Goal: Feedback & Contribution: Submit feedback/report problem

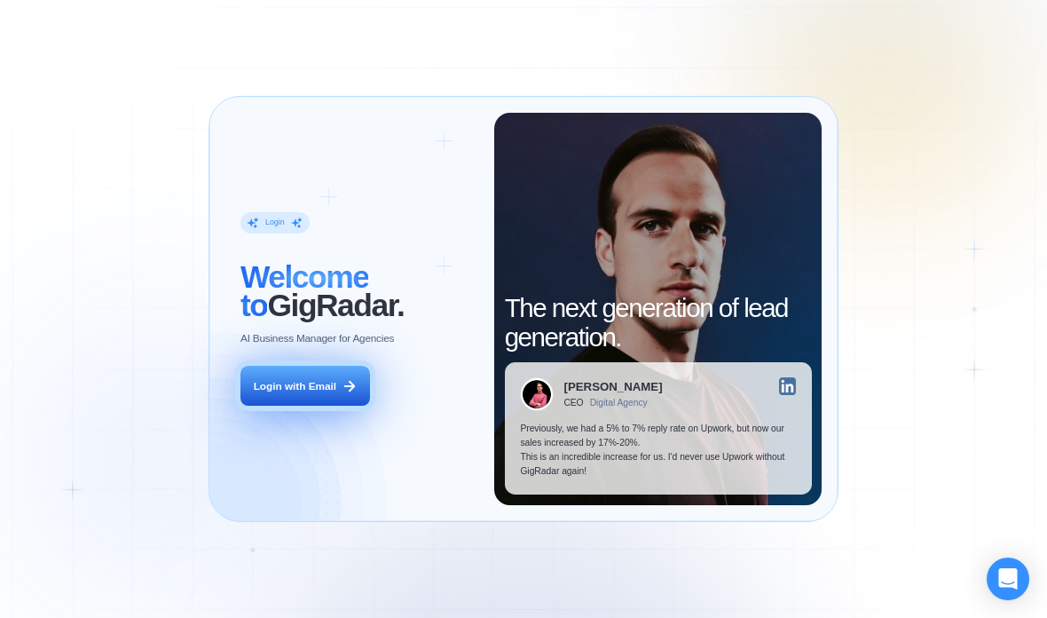
click at [308, 373] on button "Login with Email" at bounding box center [305, 386] width 130 height 41
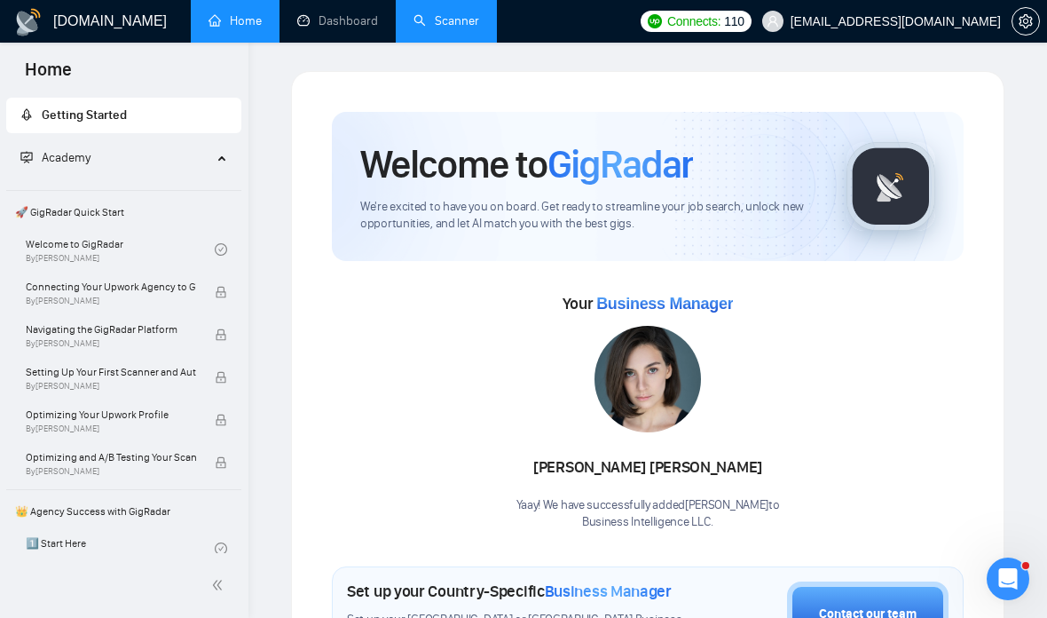
click at [434, 14] on link "Scanner" at bounding box center [447, 20] width 66 height 15
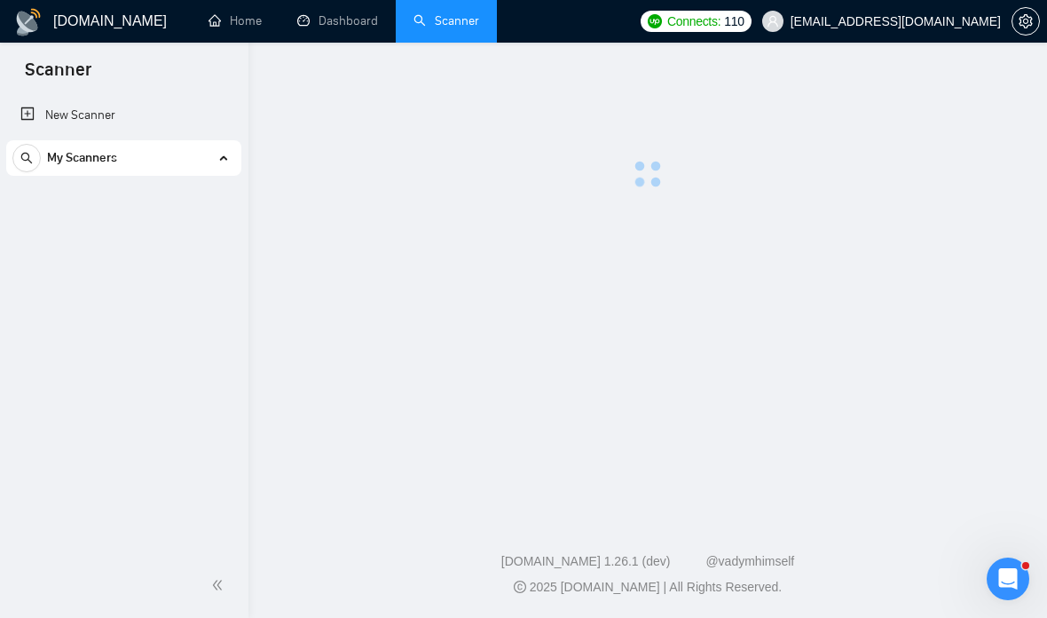
click at [433, 13] on link "Scanner" at bounding box center [447, 20] width 66 height 15
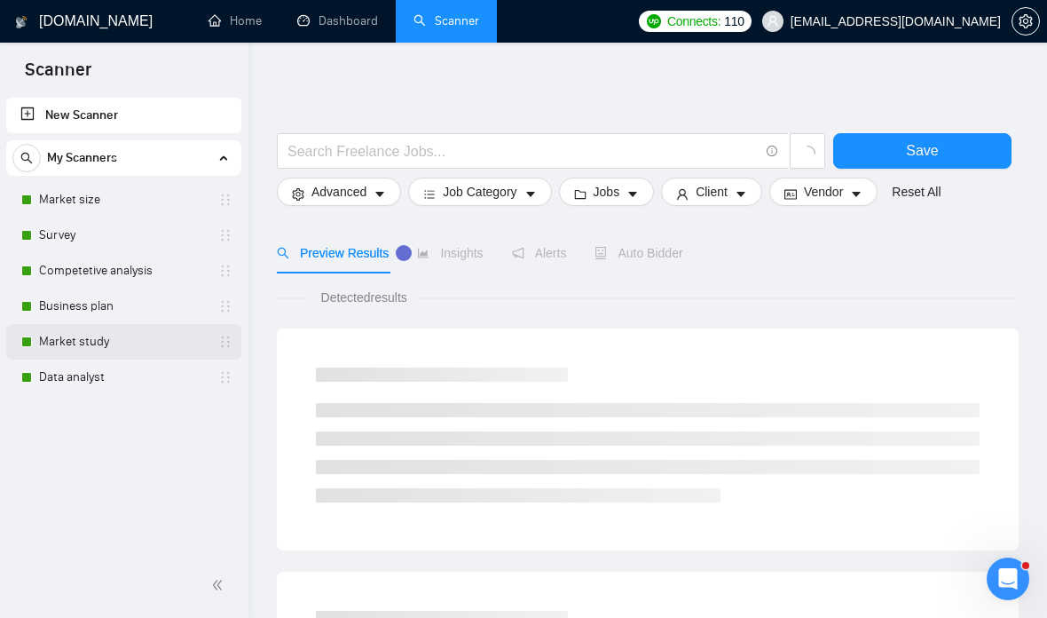
click at [108, 343] on link "Market study" at bounding box center [123, 341] width 169 height 35
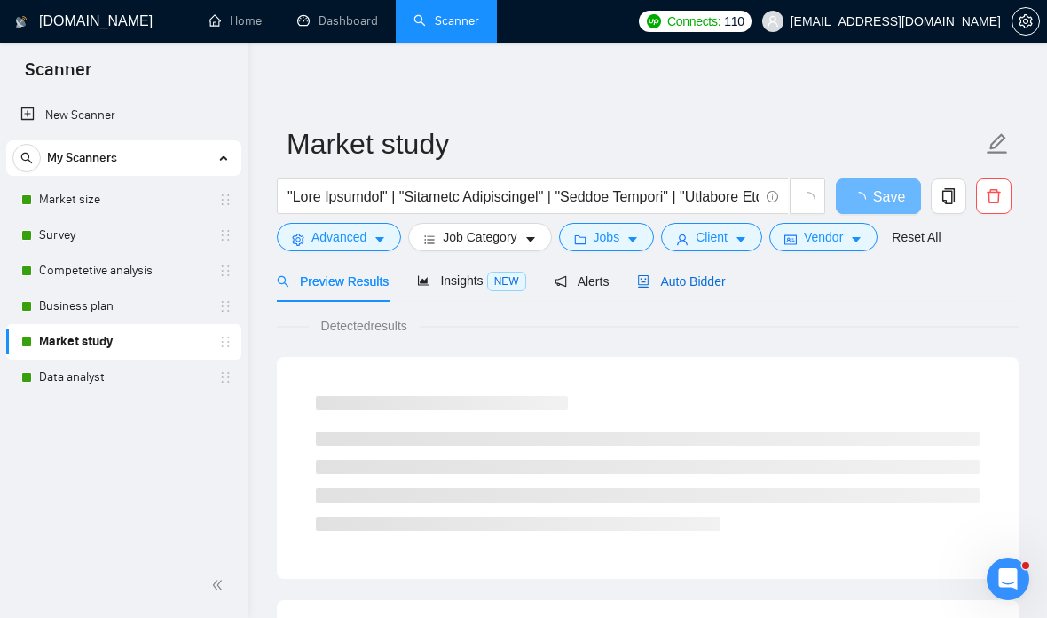
click at [658, 277] on span "Auto Bidder" at bounding box center [681, 281] width 88 height 14
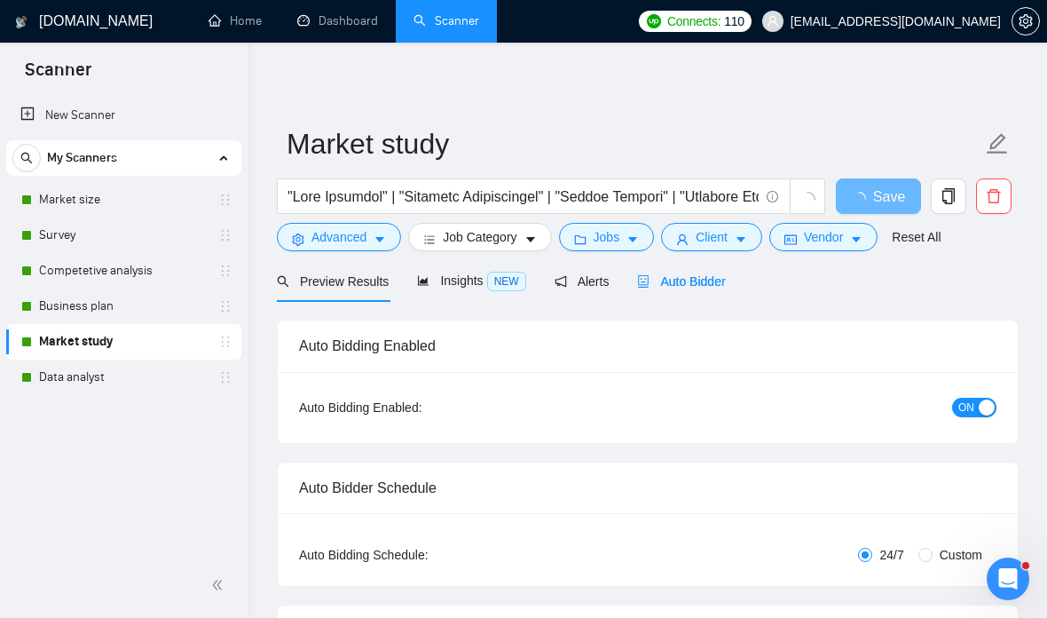
checkbox input "true"
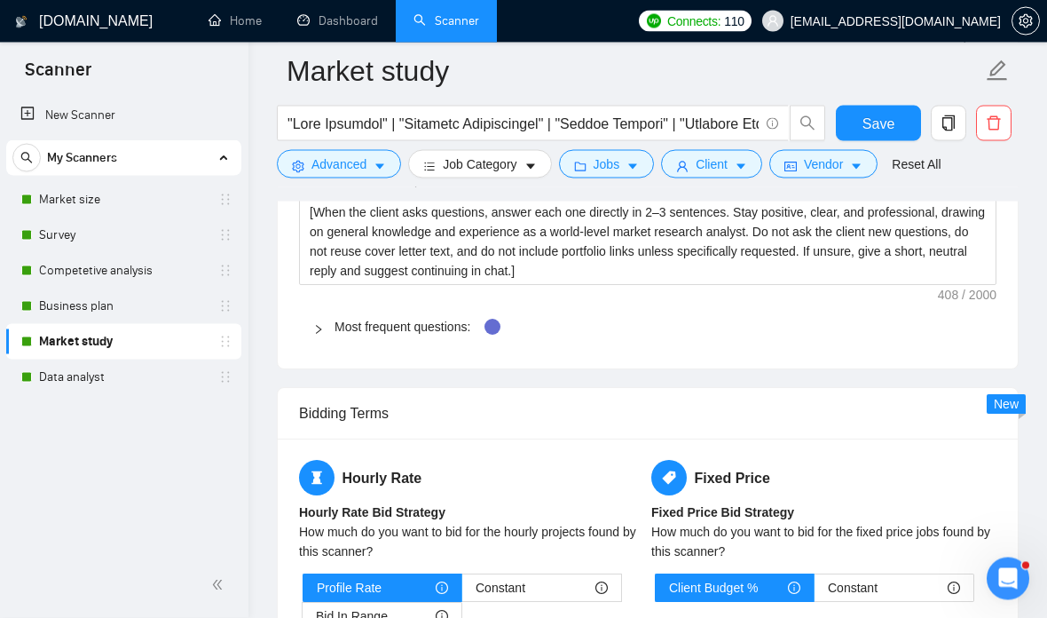
scroll to position [2761, 0]
click at [453, 327] on link "Most frequent questions:" at bounding box center [403, 326] width 136 height 14
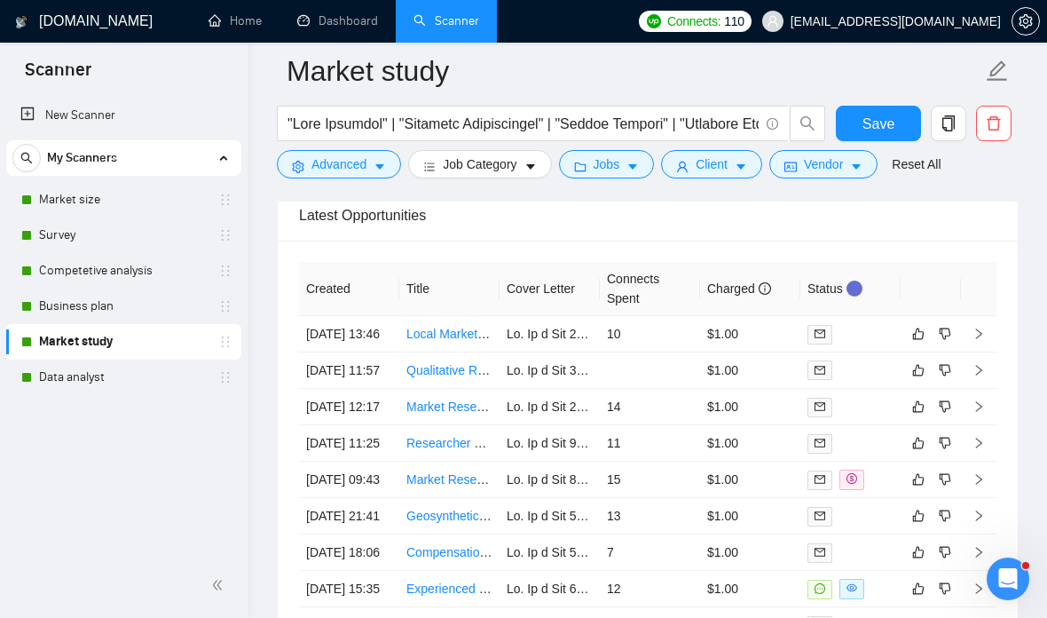
scroll to position [7374, 0]
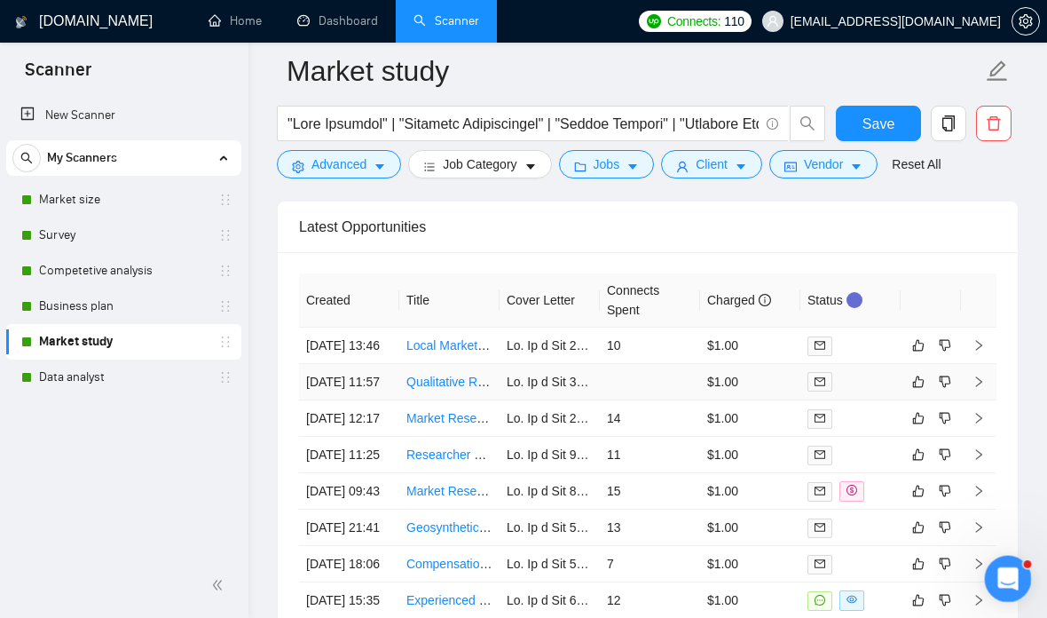
click at [1022, 570] on div "Open Intercom Messenger" at bounding box center [1005, 576] width 59 height 59
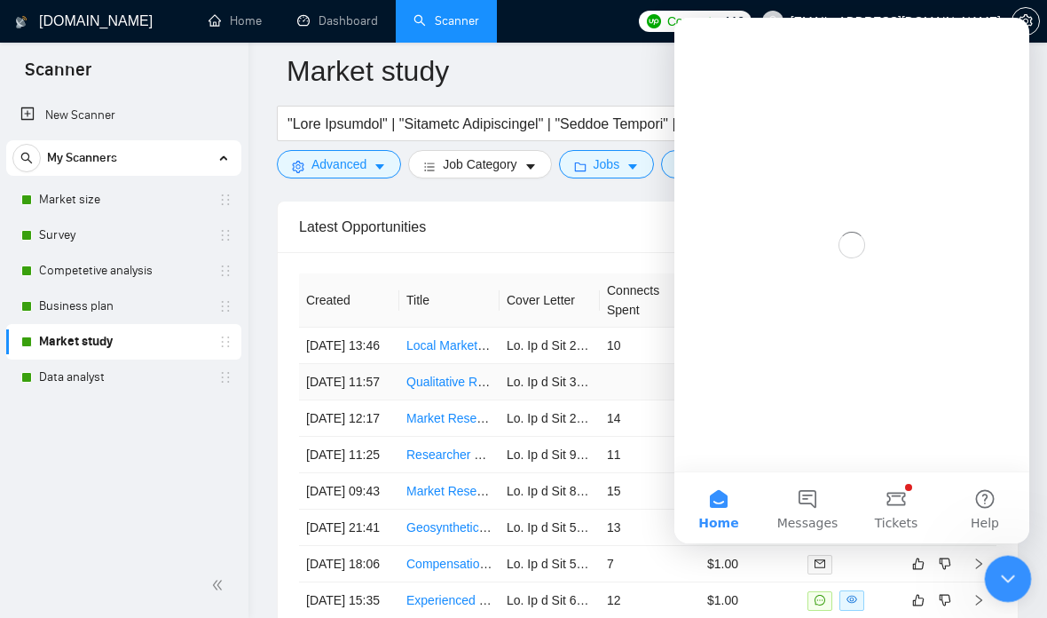
scroll to position [0, 0]
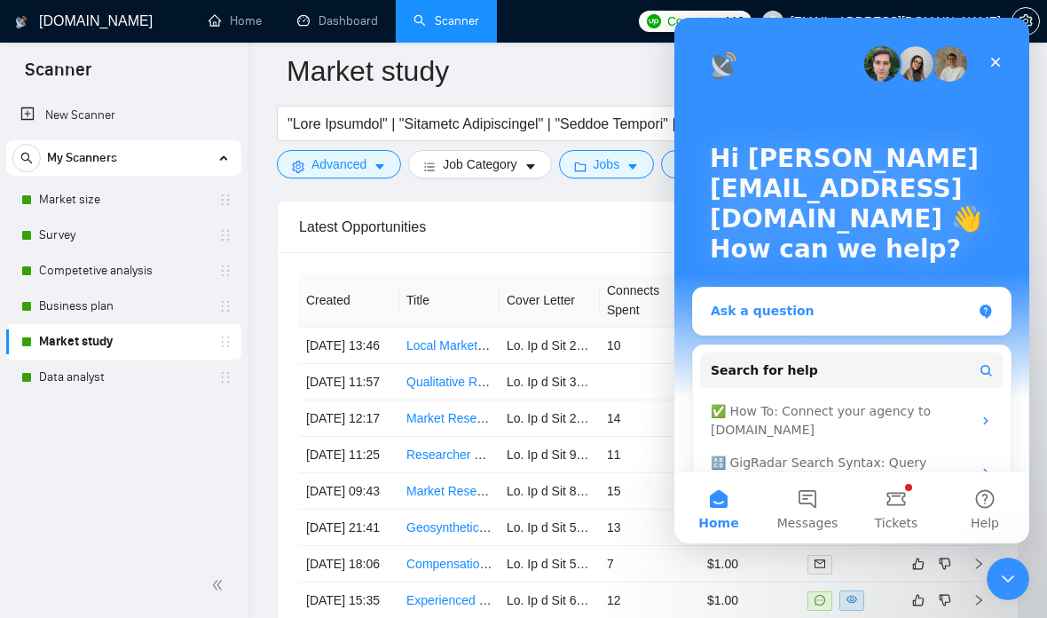
click at [860, 318] on div "Ask a question" at bounding box center [841, 311] width 261 height 19
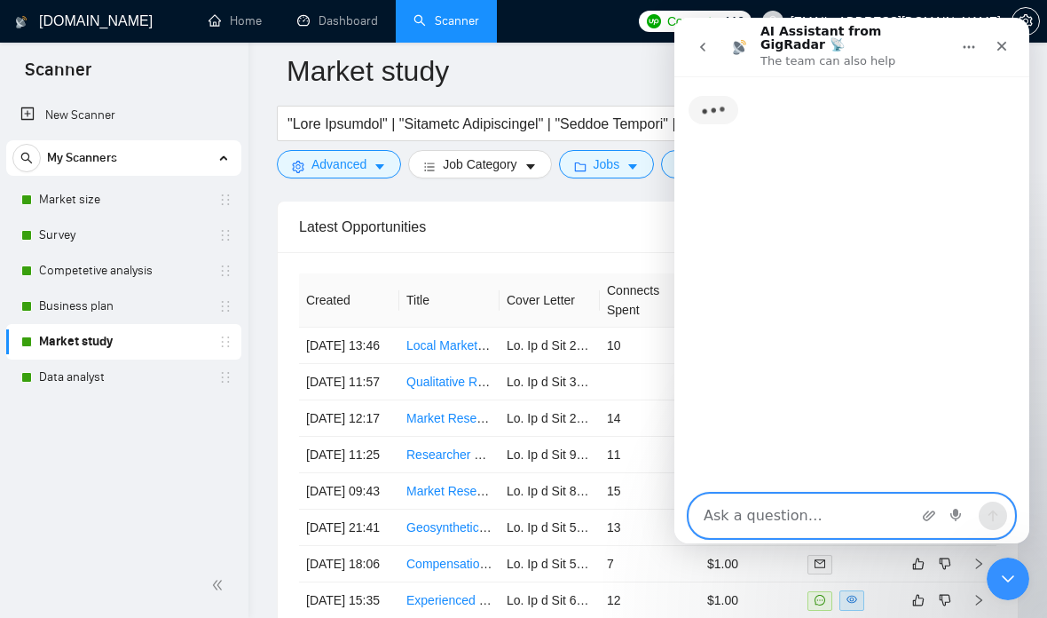
click at [779, 494] on textarea "Ask a question…" at bounding box center [851, 515] width 325 height 43
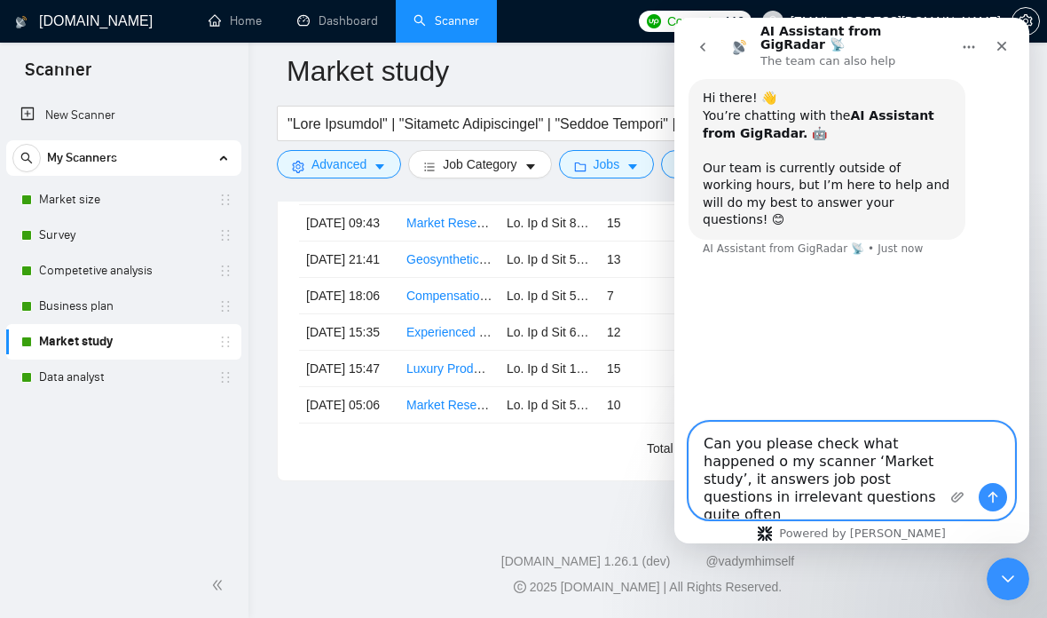
type textarea "Can you please check what happened o my scanner ‘Market study’, it answers job …"
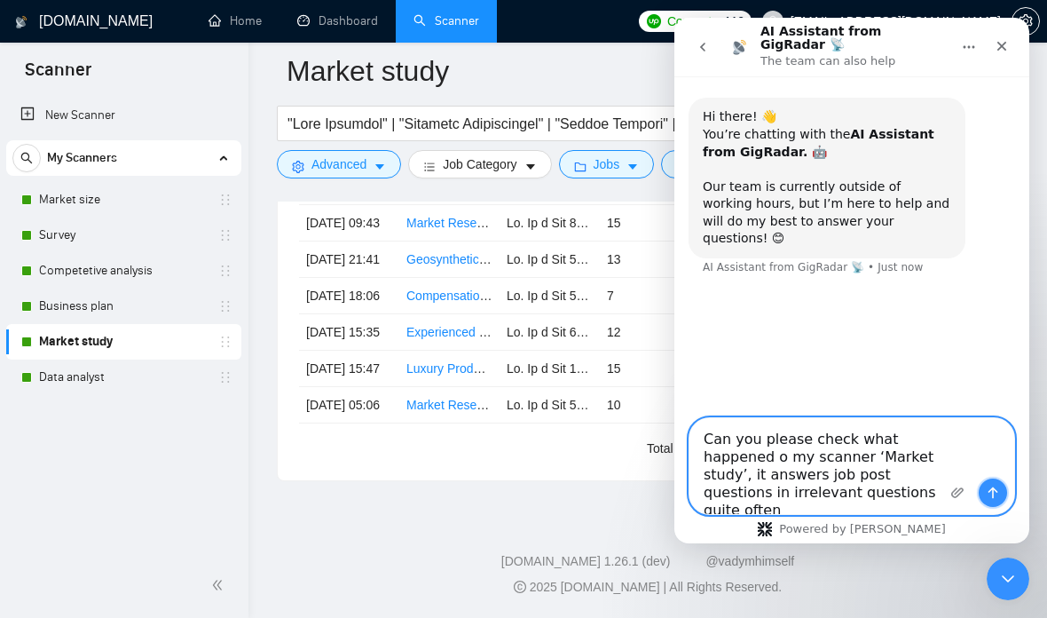
click at [1005, 491] on button "Send a message…" at bounding box center [993, 492] width 28 height 28
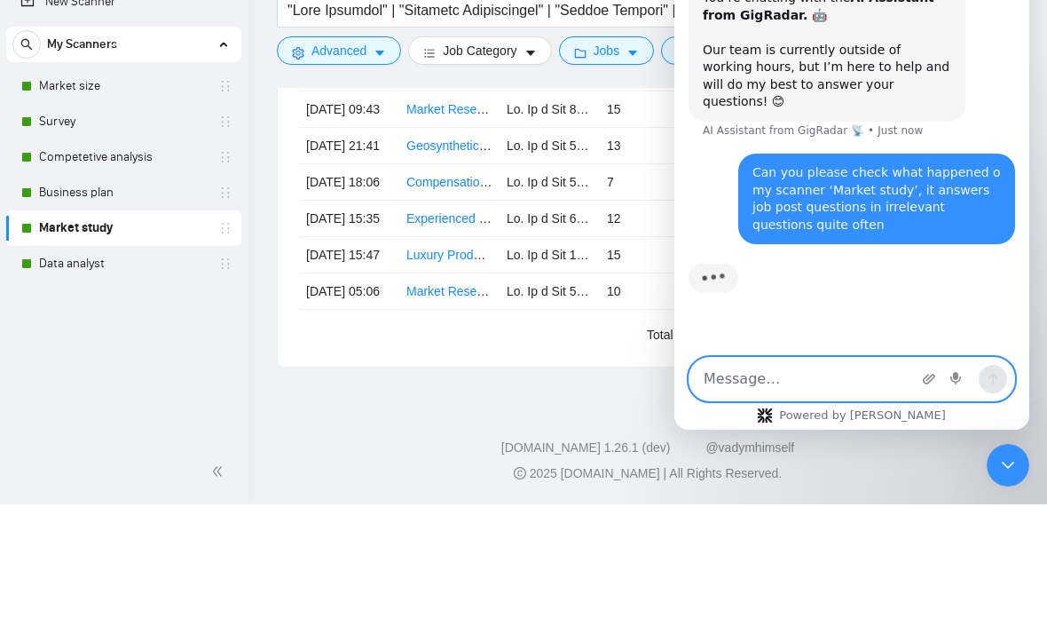
scroll to position [7689, 0]
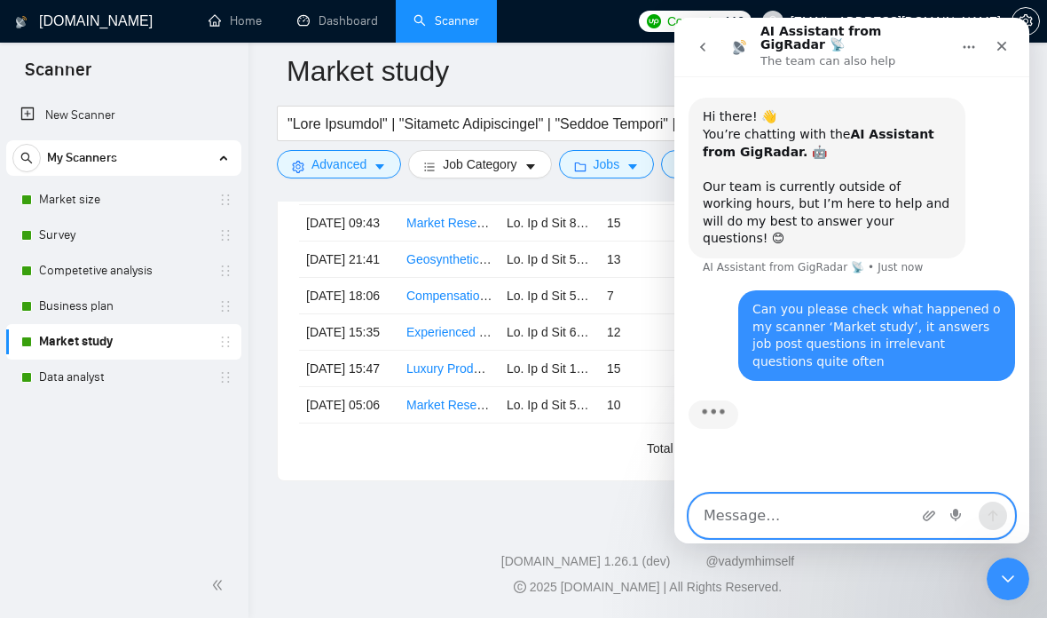
click at [761, 494] on textarea "Message…" at bounding box center [851, 515] width 325 height 43
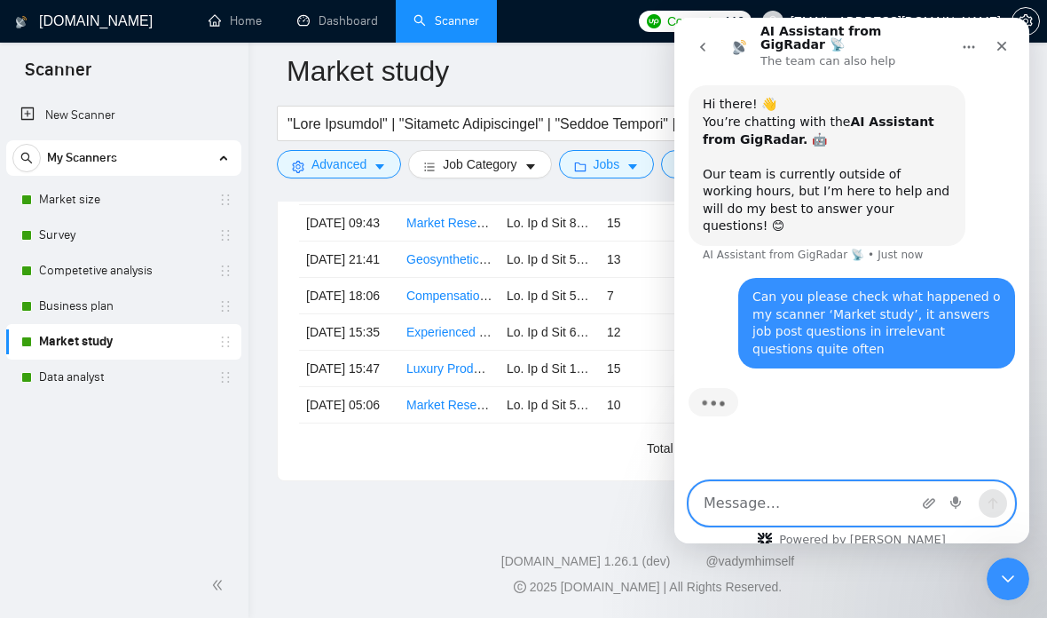
scroll to position [7819, 0]
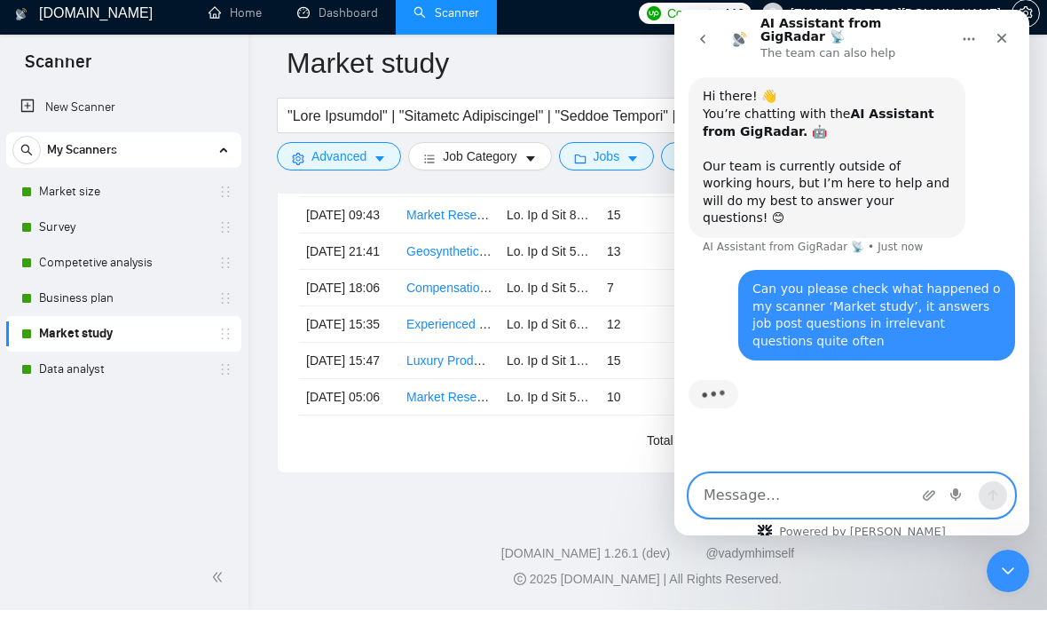
paste textarea "[URL][DOMAIN_NAME]"
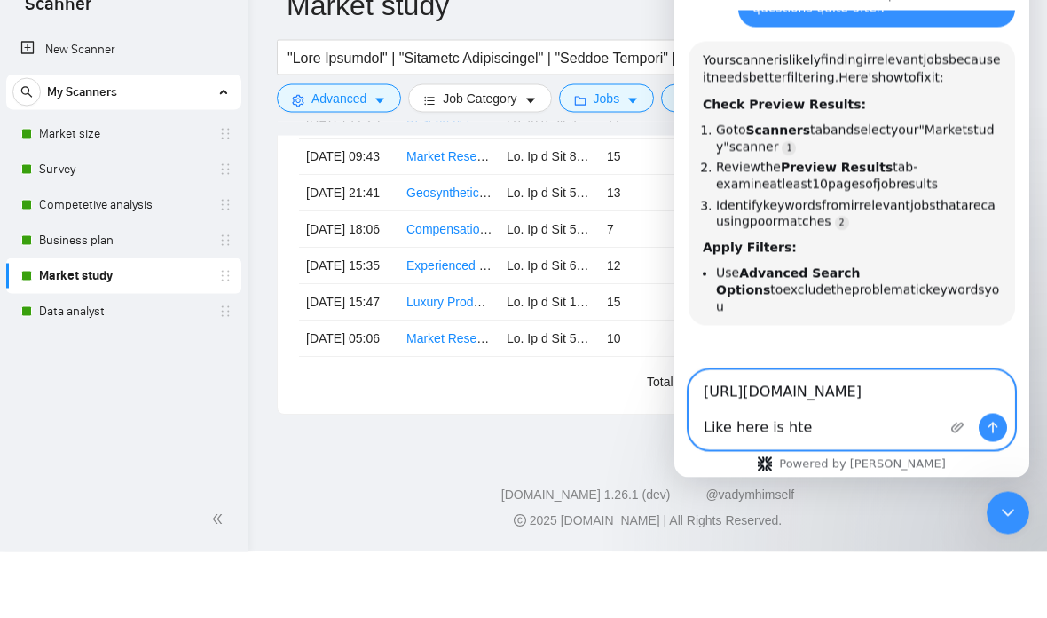
scroll to position [0, 0]
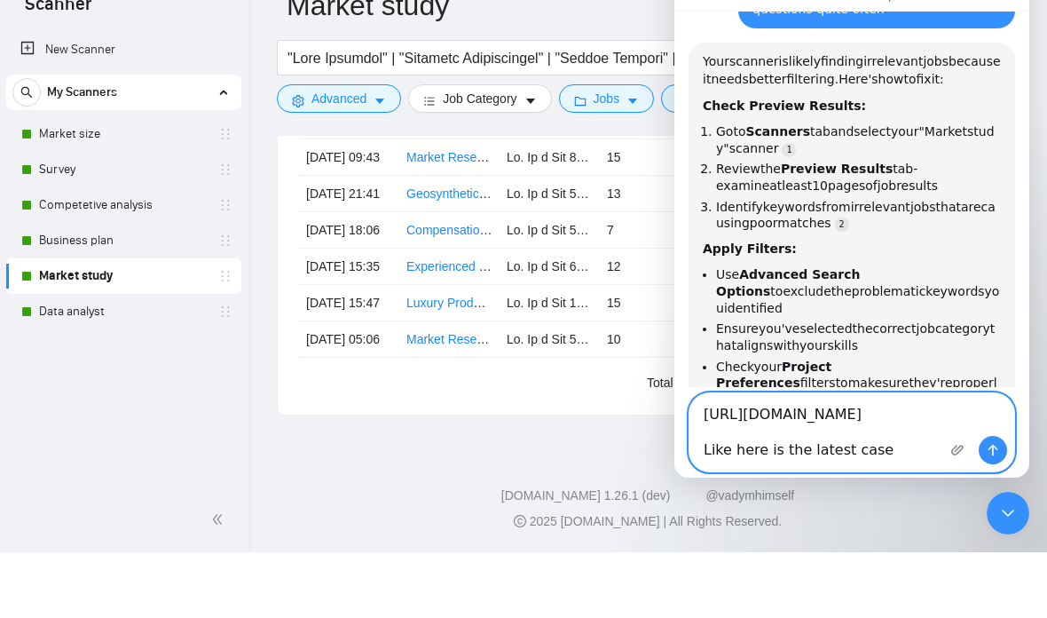
type textarea "[URL][DOMAIN_NAME] Like here is the latest case"
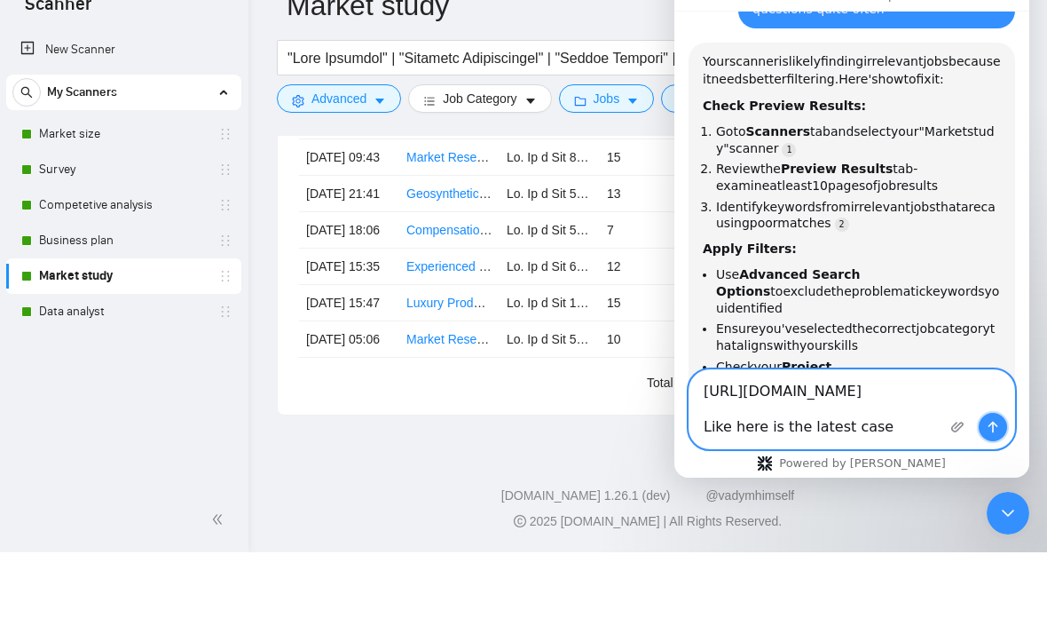
click at [979, 441] on button "Send a message…" at bounding box center [993, 427] width 28 height 28
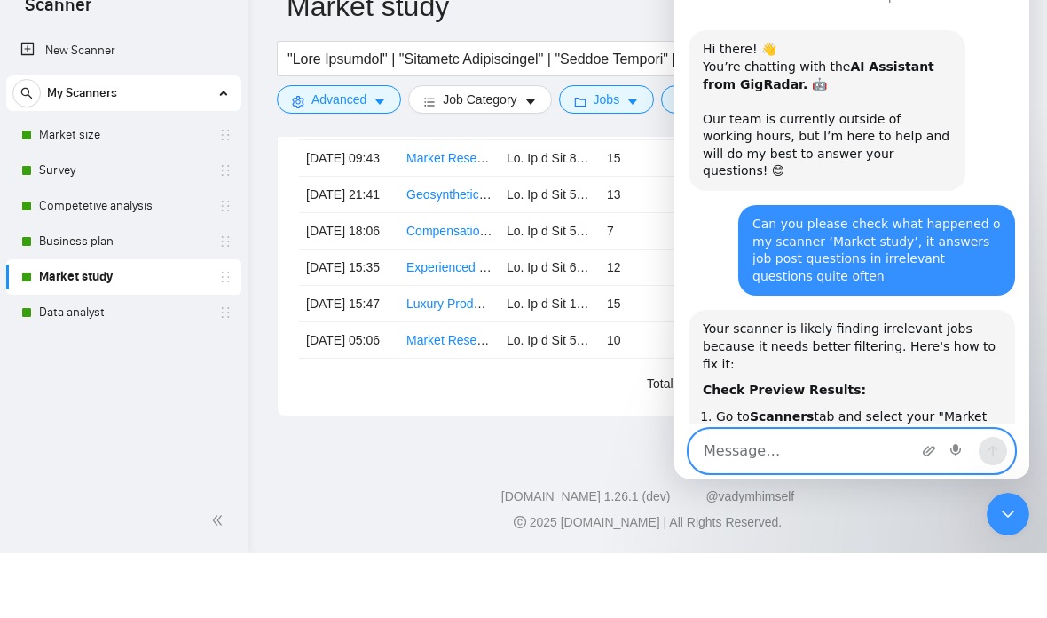
click at [814, 468] on textarea "Message…" at bounding box center [851, 450] width 325 height 43
type textarea "Connect me to a person, it’s a bug"
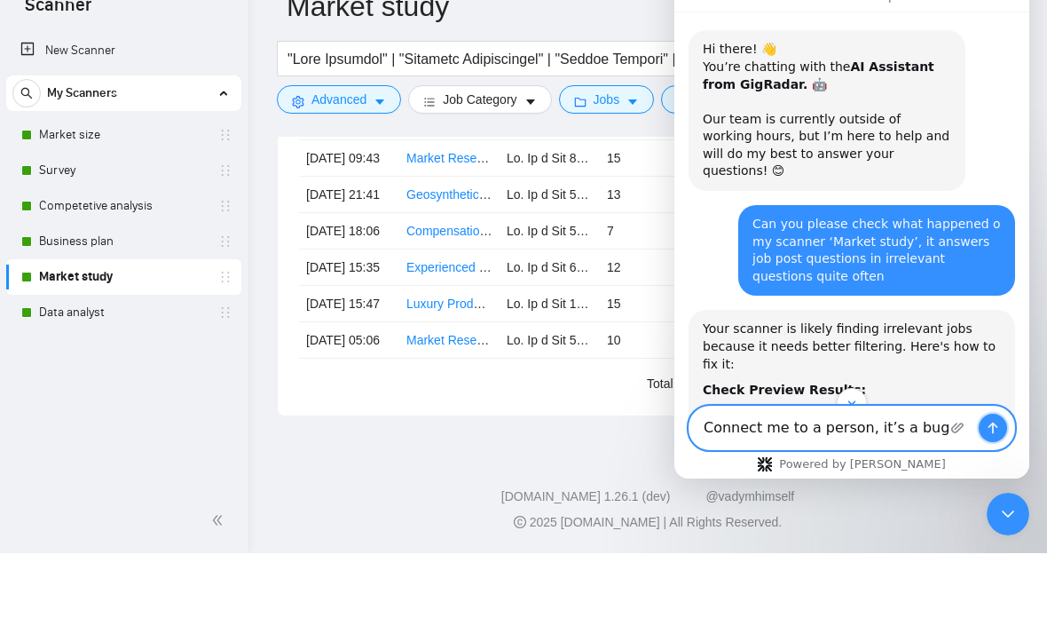
click at [987, 435] on icon "Send a message…" at bounding box center [993, 428] width 14 height 14
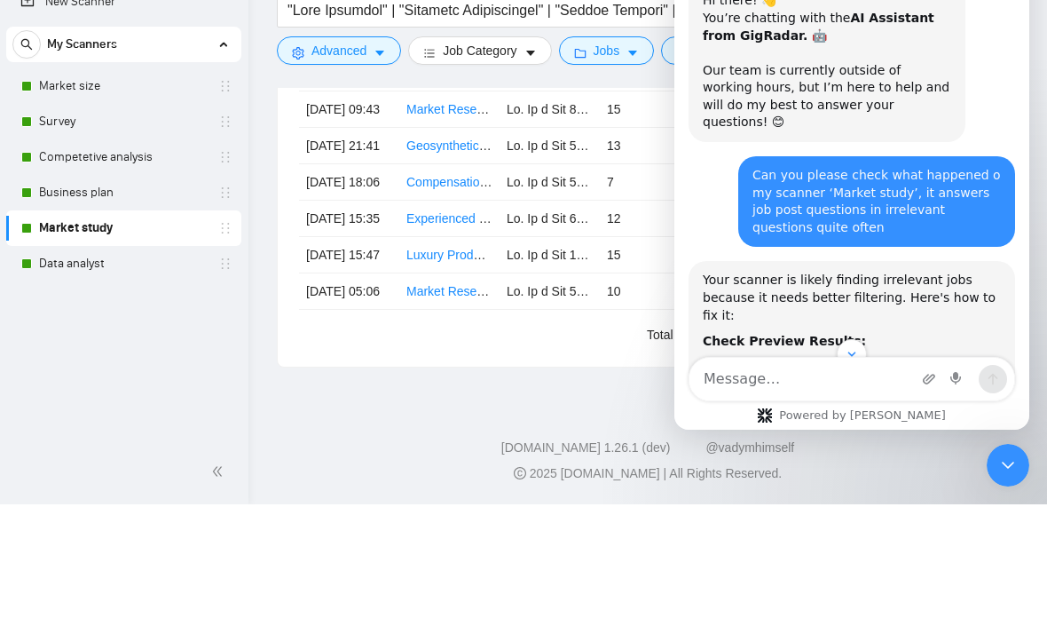
click at [814, 167] on div "Can you please check what happened o my scanner ‘Market study’, it answers job …" at bounding box center [876, 201] width 248 height 69
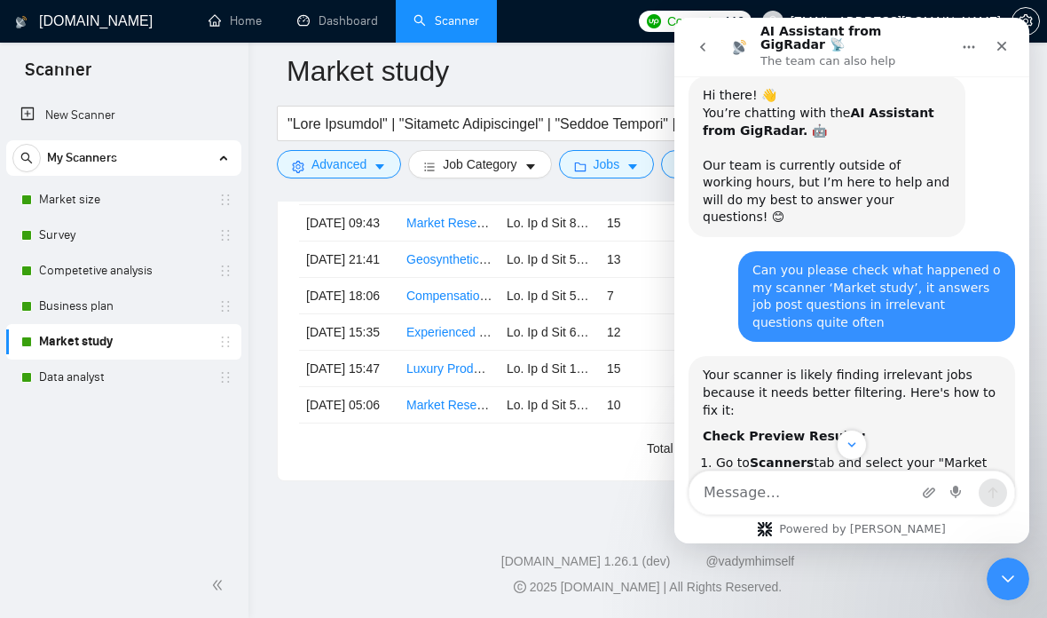
scroll to position [19, 0]
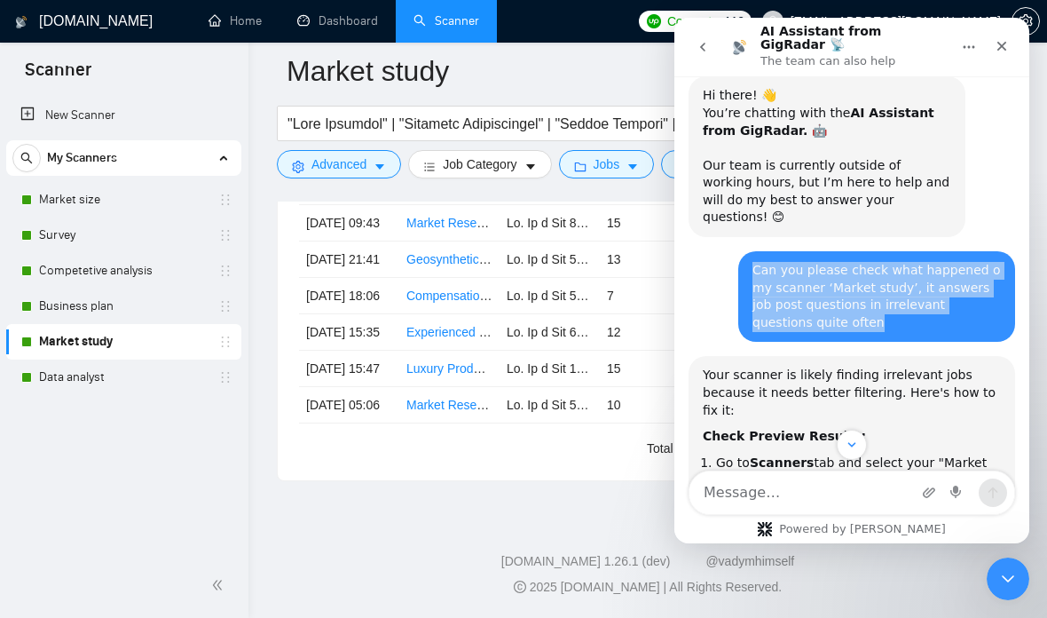
copy div "Can you please check what happened o my scanner ‘Market study’, it answers job …"
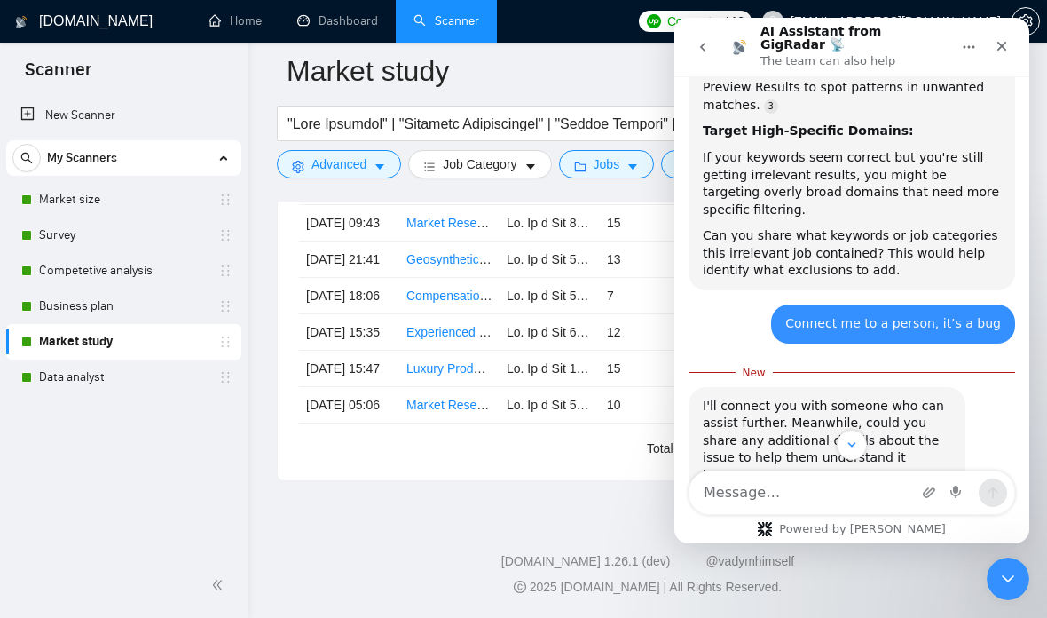
scroll to position [1375, 0]
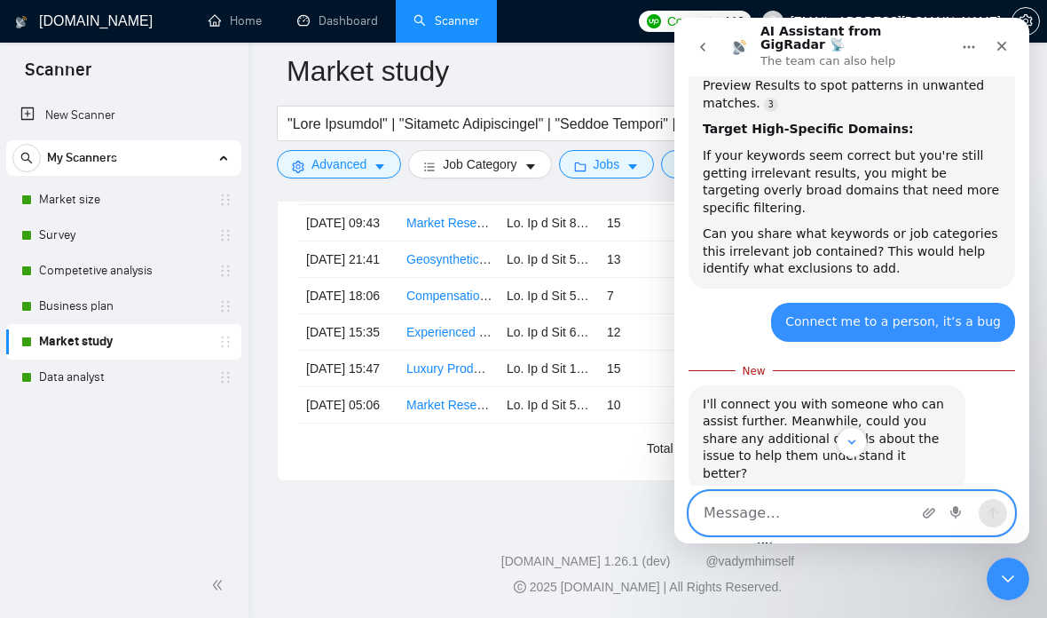
click at [809, 496] on textarea "Message…" at bounding box center [851, 513] width 325 height 43
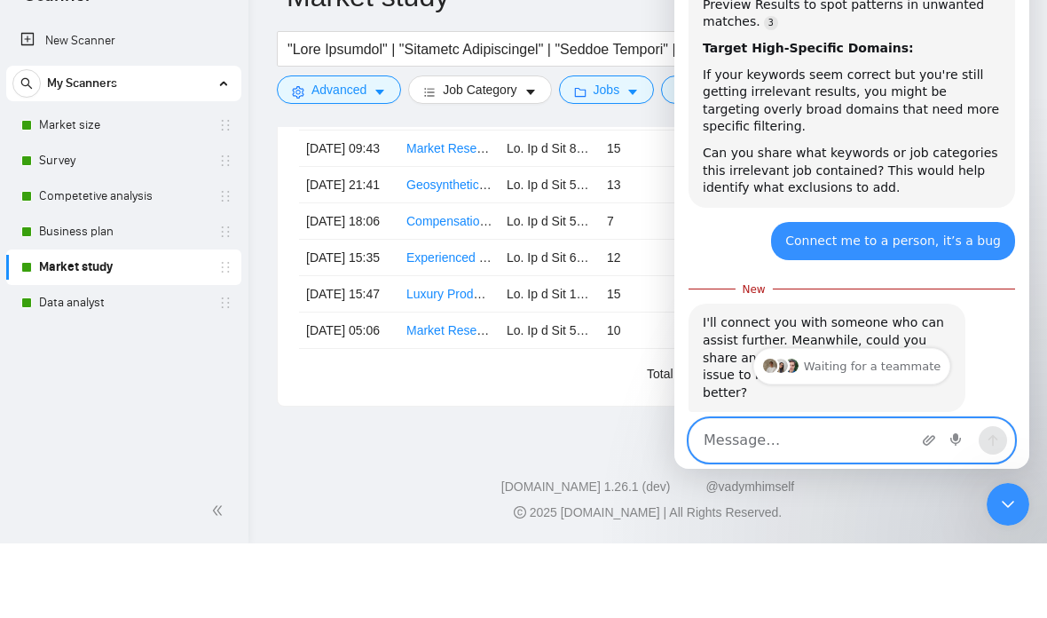
scroll to position [0, 0]
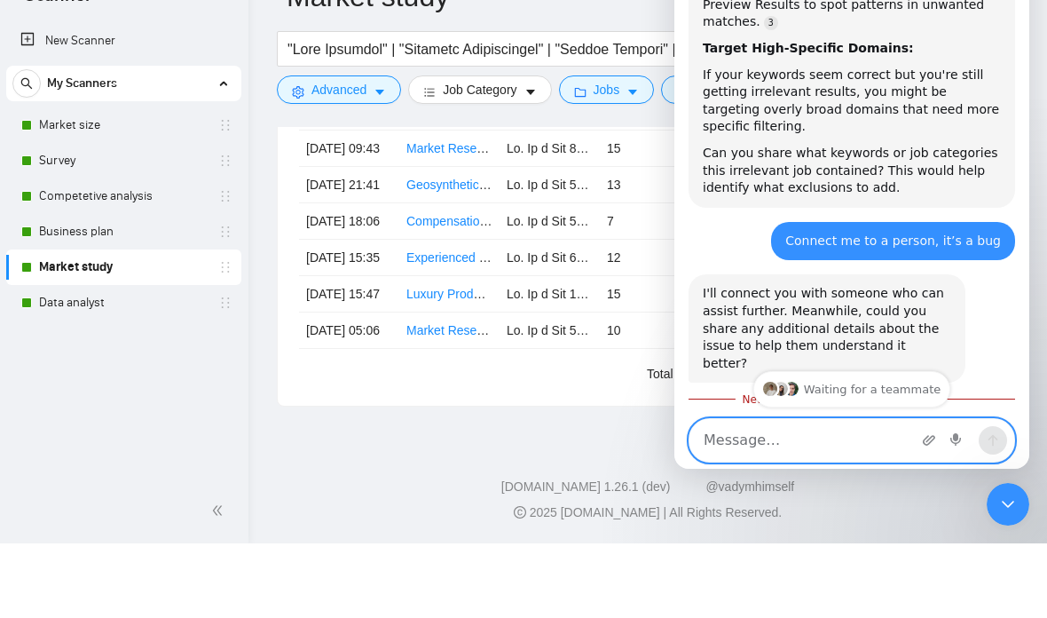
click at [743, 430] on textarea "Message…" at bounding box center [851, 440] width 325 height 43
paste textarea "Can you please check what happened o my scanner ‘Market study’, it answers job …"
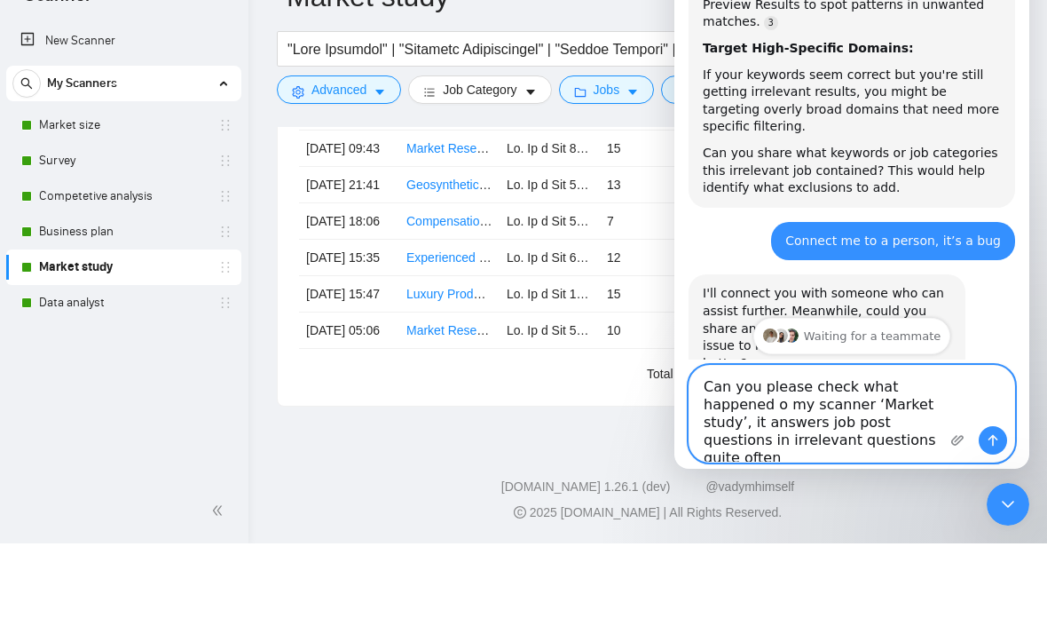
type textarea "Can you please check what happened o my scanner ‘Market study’, it answers job …"
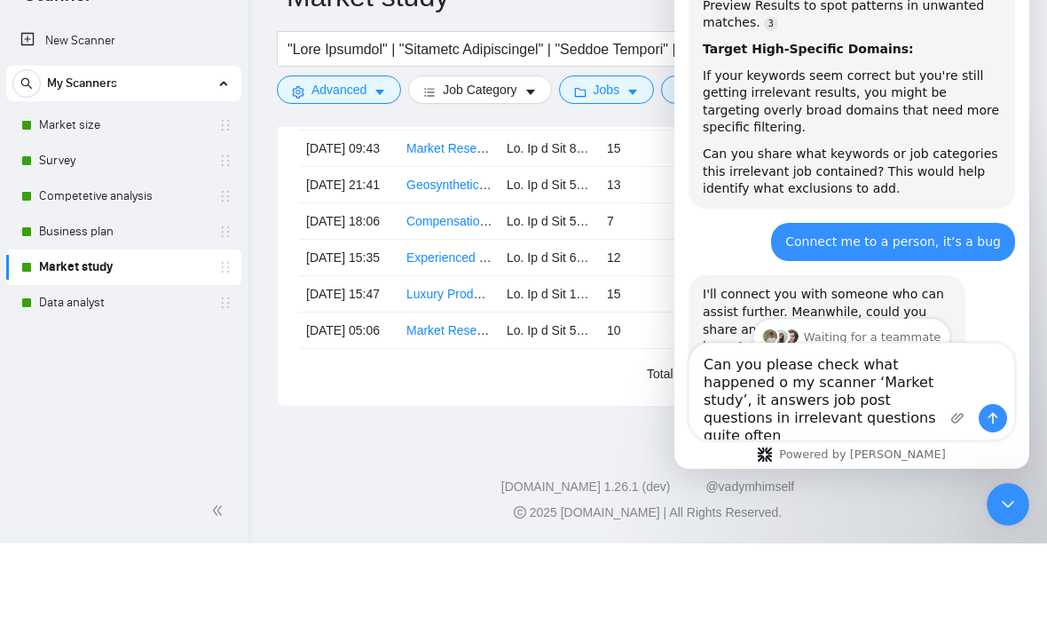
click at [988, 432] on button "Send a message…" at bounding box center [993, 418] width 28 height 28
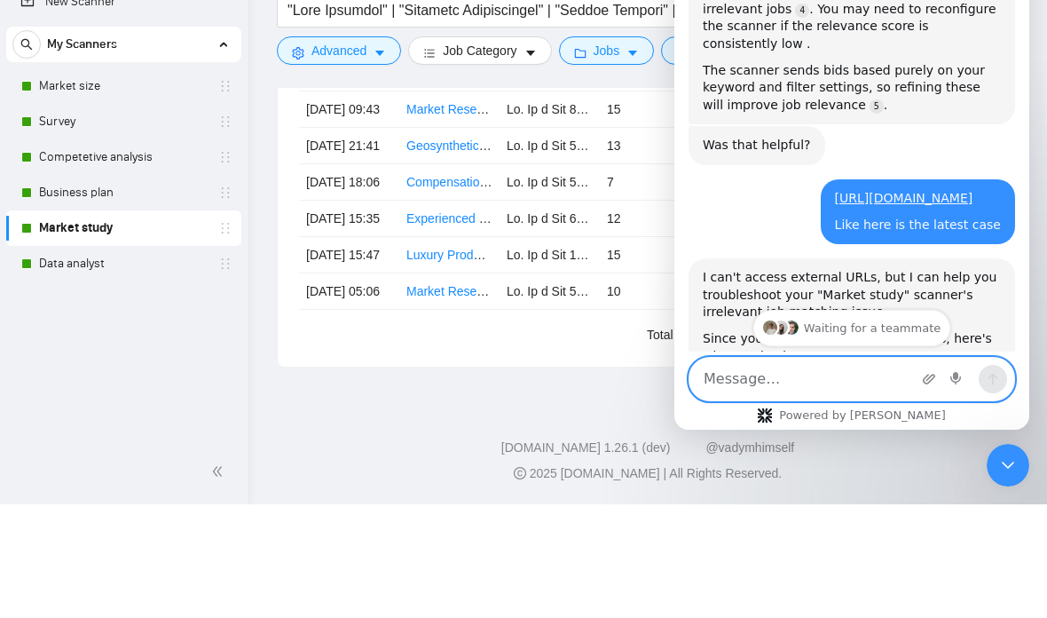
scroll to position [666, 0]
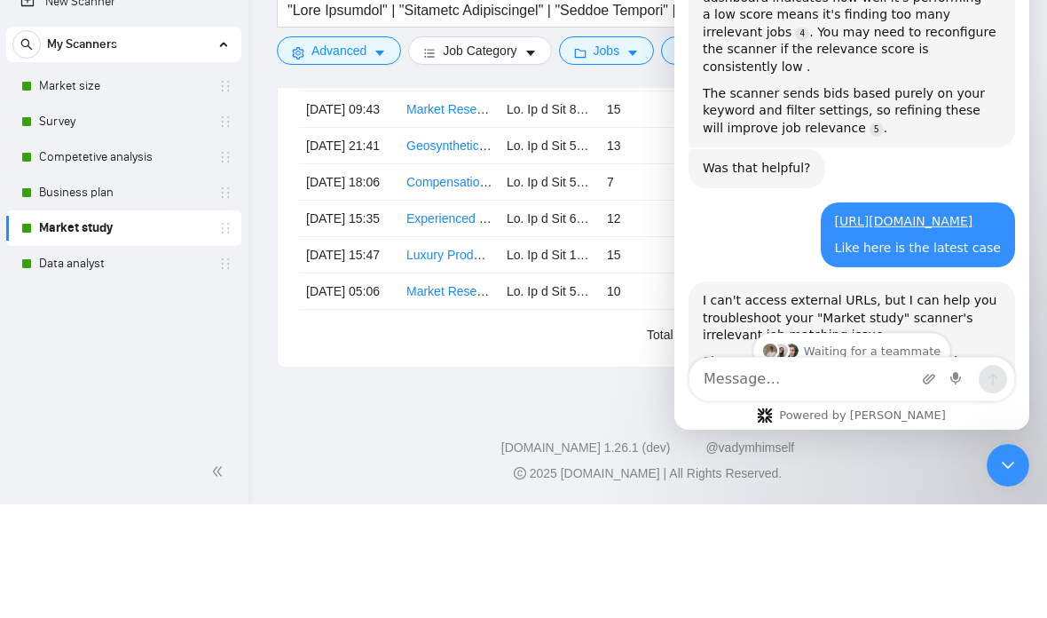
click at [886, 240] on div "Like here is the latest case" at bounding box center [918, 249] width 166 height 18
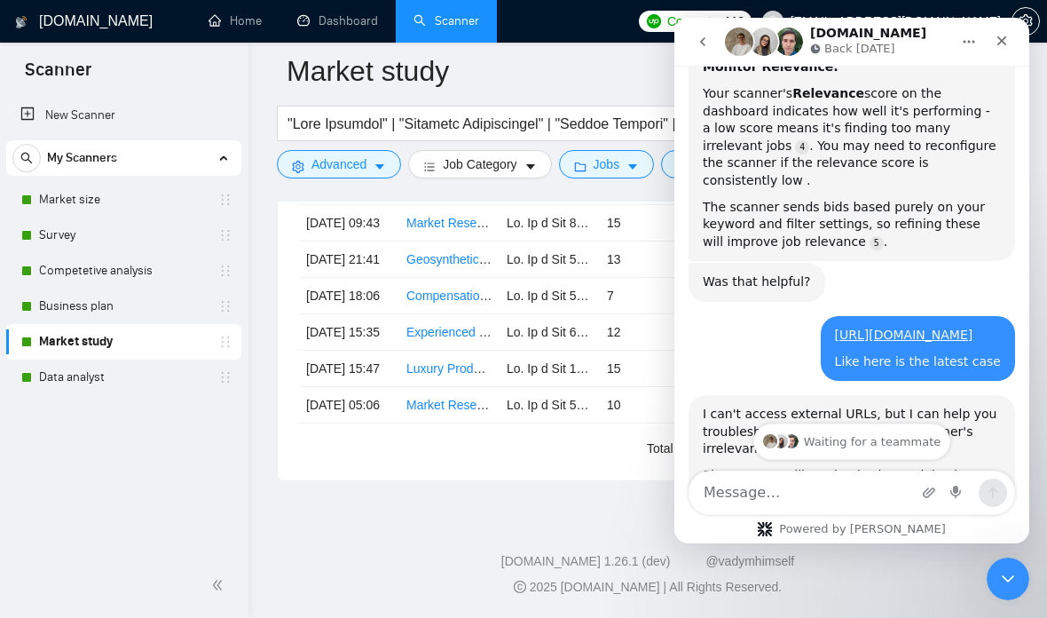
click at [883, 263] on div "Was that helpful? AI Assistant from GigRadar 📡 • 1m ago" at bounding box center [852, 289] width 327 height 53
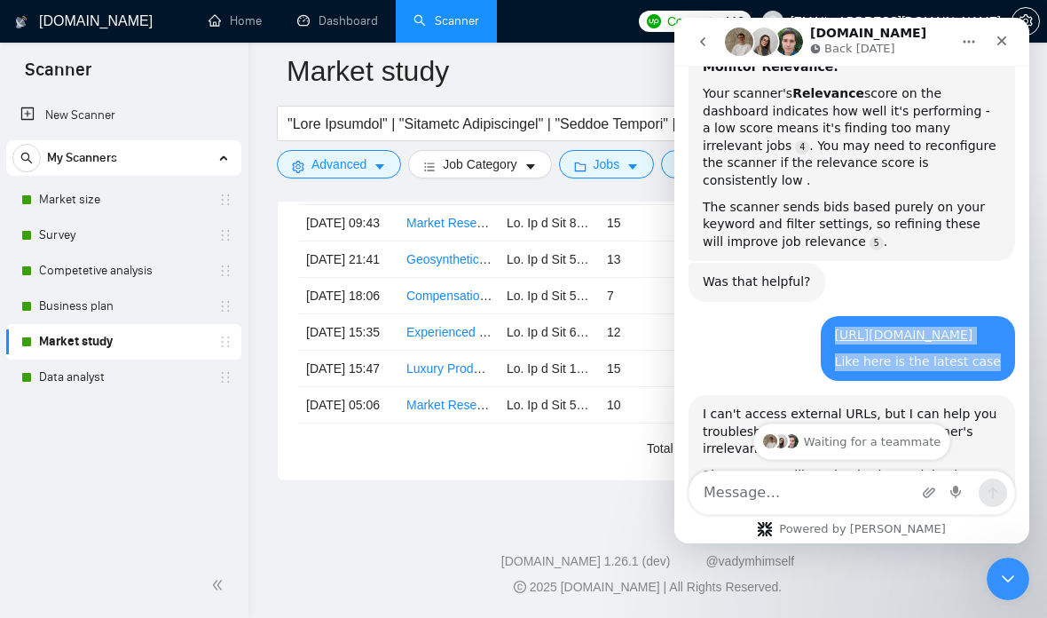
copy div "[URL][DOMAIN_NAME] Like here is the latest case"
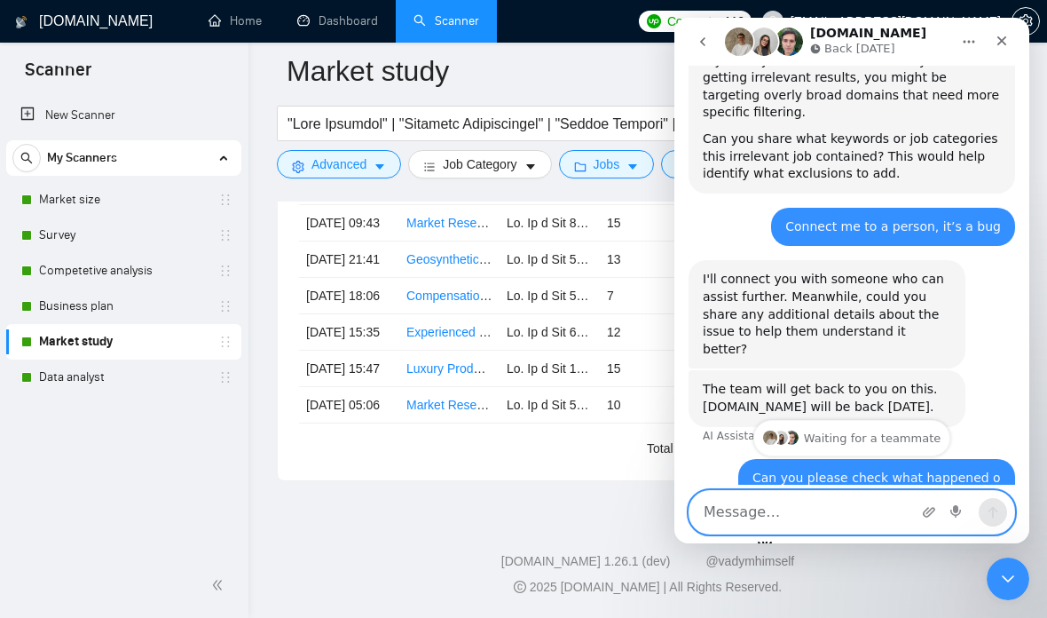
click at [841, 491] on textarea "Message…" at bounding box center [851, 512] width 325 height 43
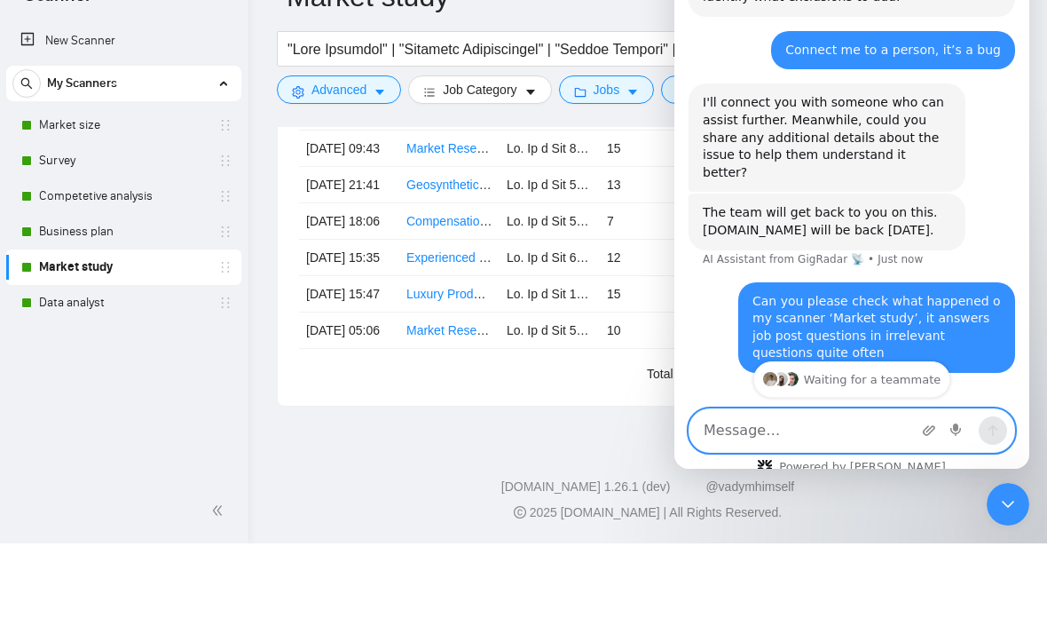
scroll to position [1555, 0]
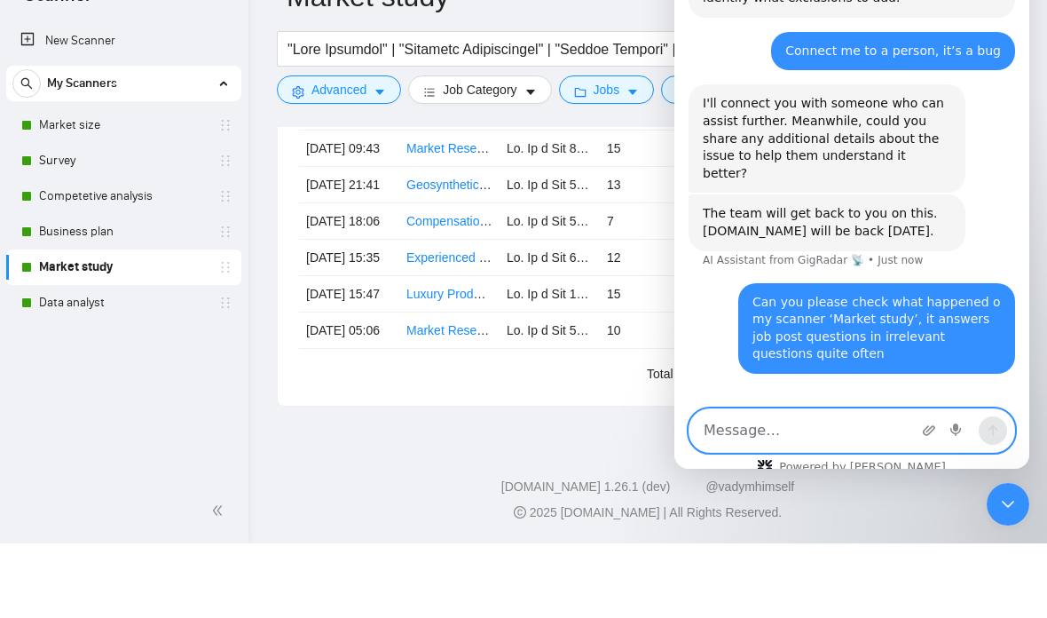
paste textarea "[URL][DOMAIN_NAME] Like here is the latest case"
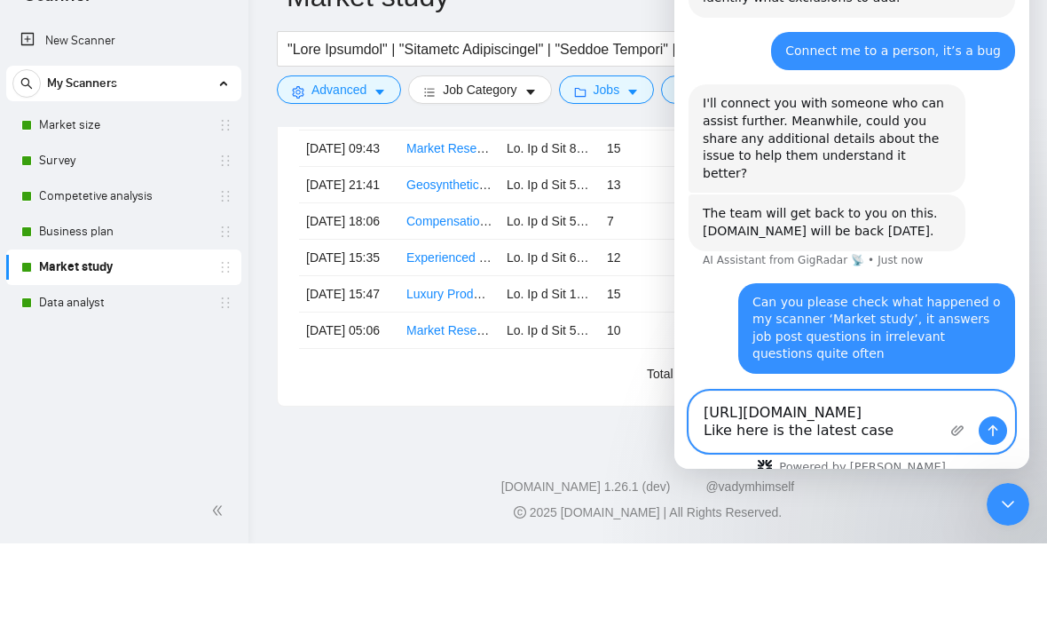
type textarea "[URL][DOMAIN_NAME] Like here is the latest case"
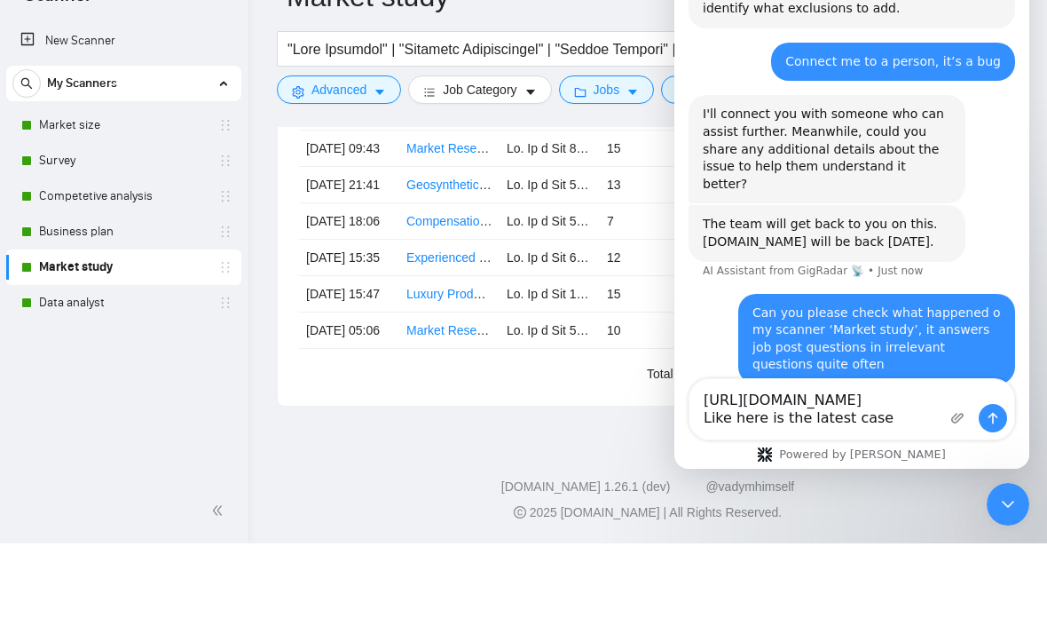
click at [1004, 414] on div "Intercom messenger" at bounding box center [979, 409] width 70 height 60
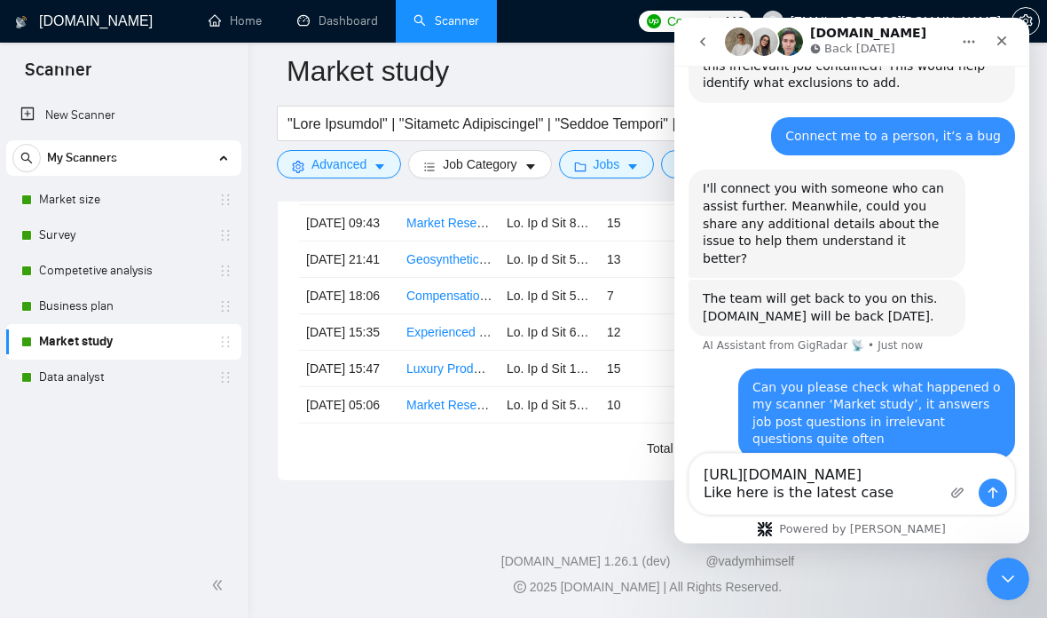
click at [986, 453] on div "Intercom messenger" at bounding box center [979, 483] width 70 height 60
click at [1005, 478] on div "Intercom messenger" at bounding box center [993, 492] width 28 height 28
click at [989, 488] on icon "Send a message…" at bounding box center [993, 492] width 14 height 14
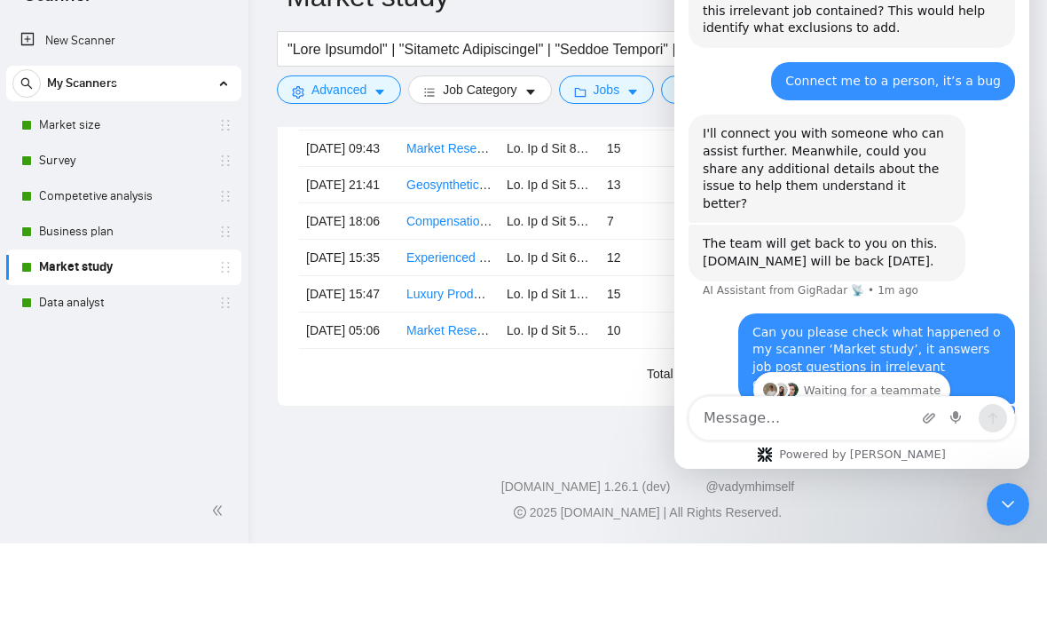
scroll to position [0, 0]
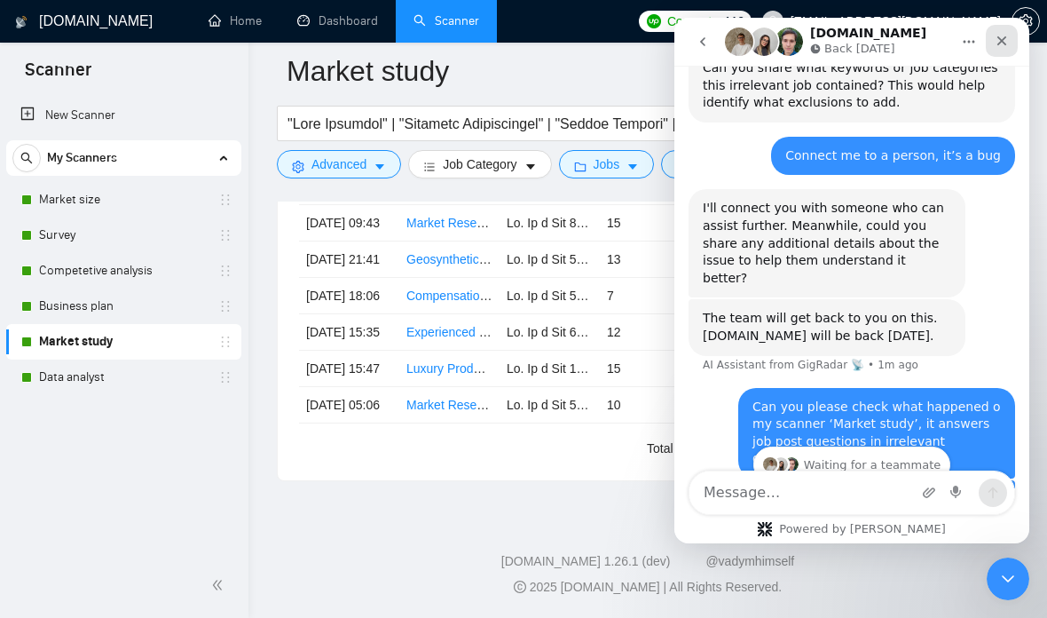
click at [990, 43] on div "Close" at bounding box center [1002, 41] width 32 height 32
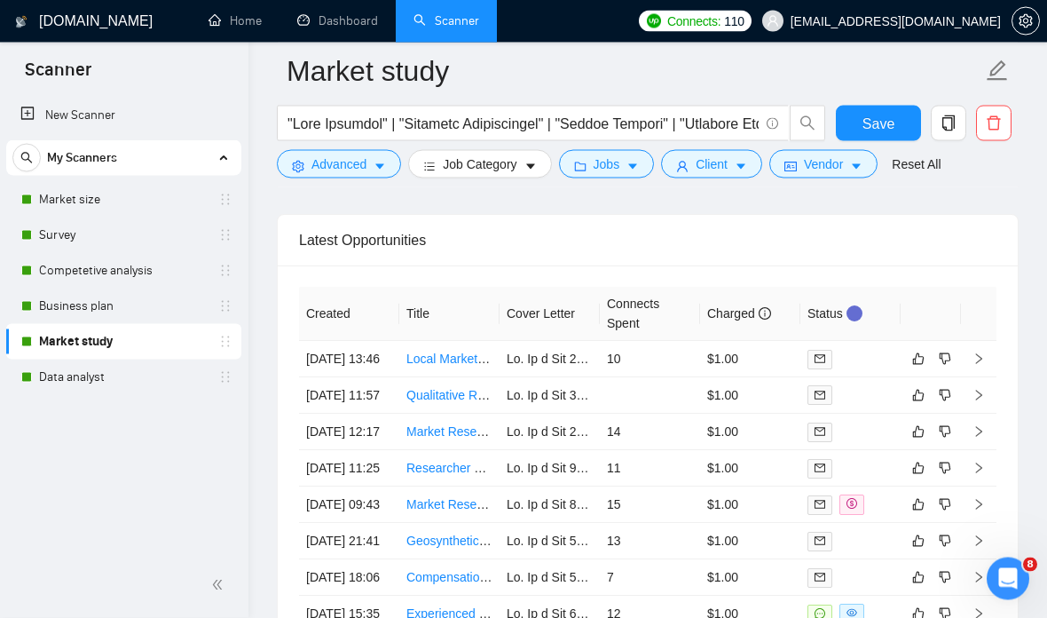
scroll to position [7367, 0]
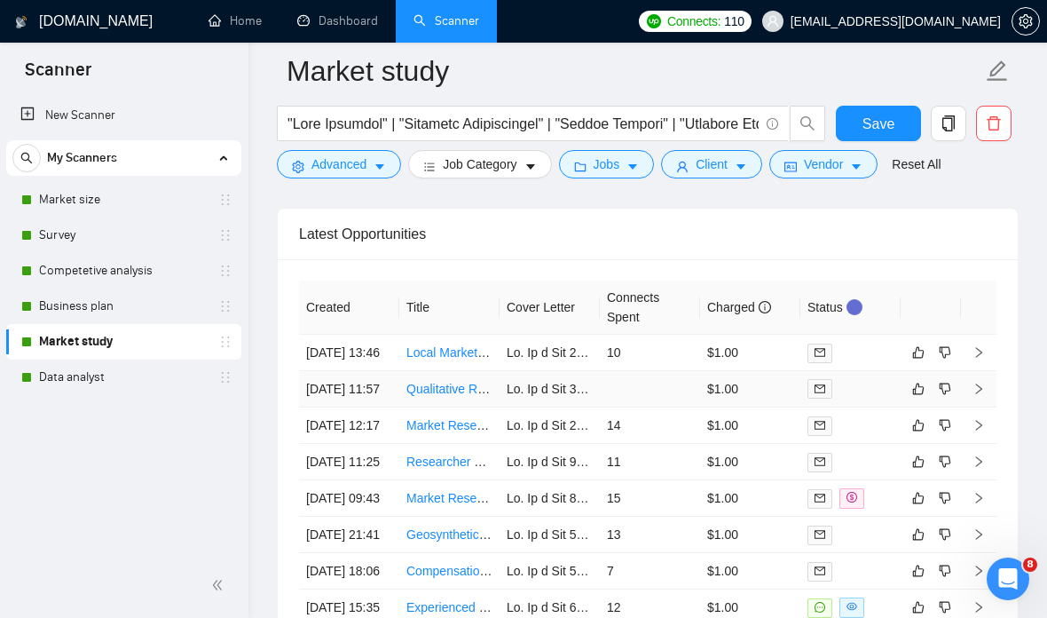
click at [448, 396] on link "Qualitative Researcher (Online Community & TikTok Comment Analysis)" at bounding box center [604, 389] width 397 height 14
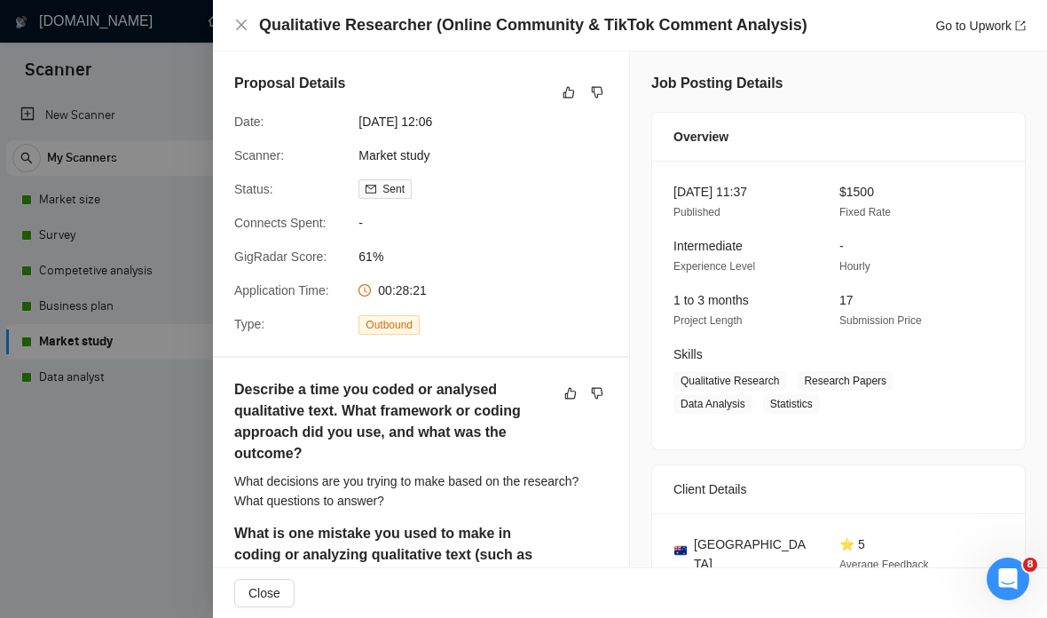
click at [144, 440] on div at bounding box center [523, 309] width 1047 height 618
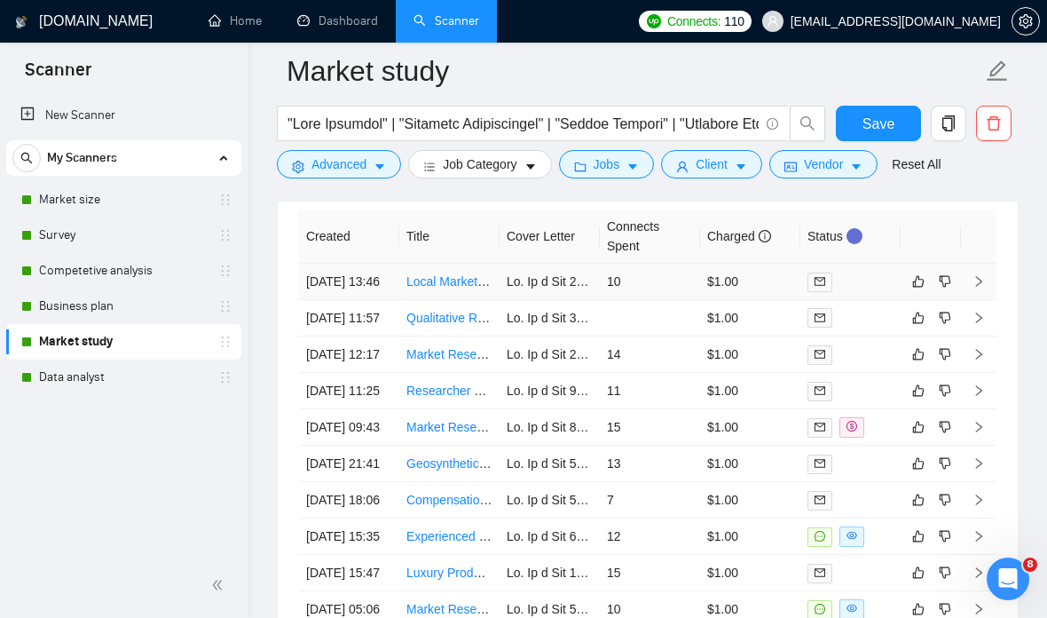
click at [451, 287] on link "Local Marketing & Research Expert in [GEOGRAPHIC_DATA] – Wellness & Conscious C…" at bounding box center [690, 281] width 569 height 14
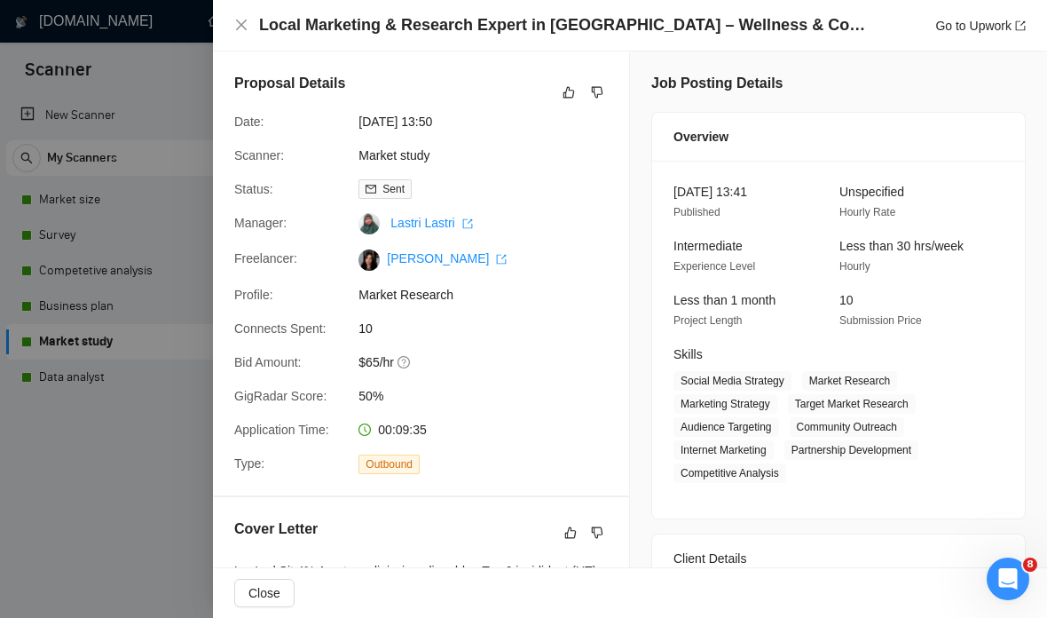
click at [161, 384] on div at bounding box center [523, 309] width 1047 height 618
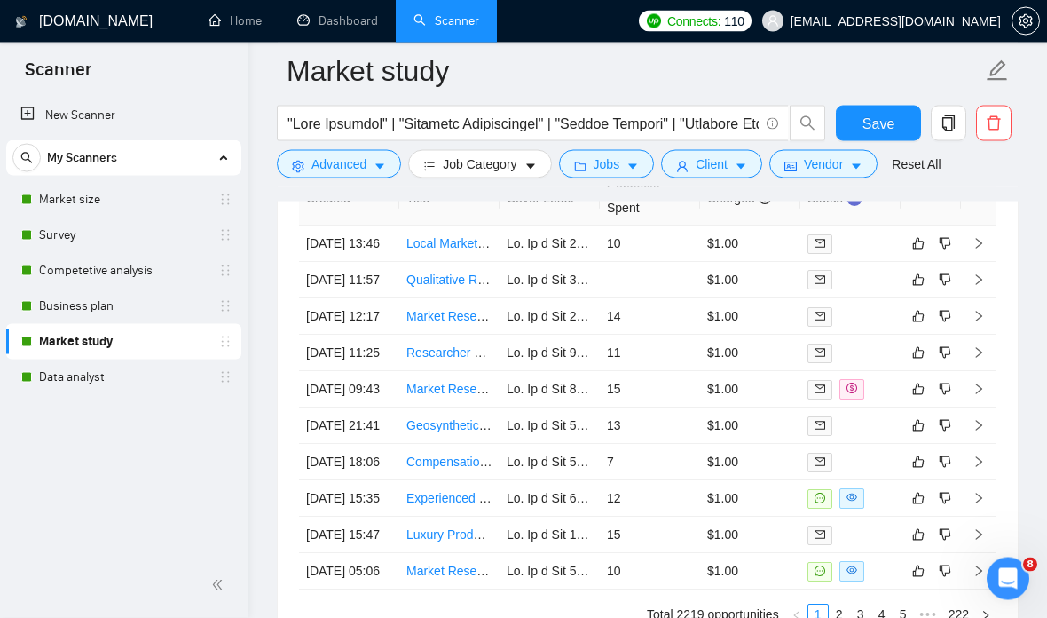
scroll to position [7477, 0]
click at [459, 322] on link "Market Researcher in [GEOGRAPHIC_DATA]" at bounding box center [531, 315] width 251 height 14
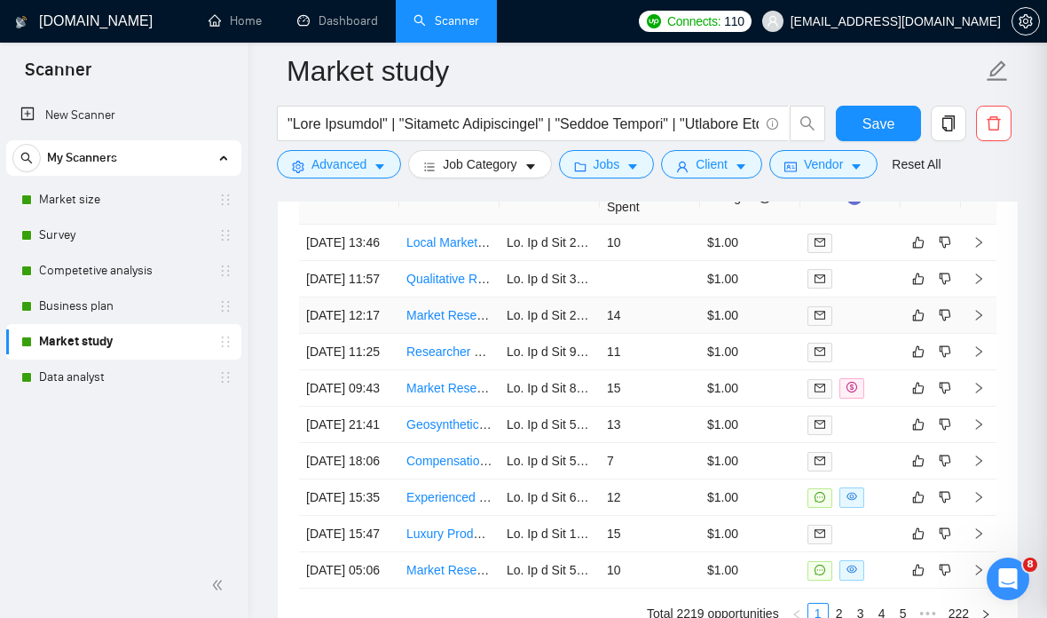
scroll to position [7548, 0]
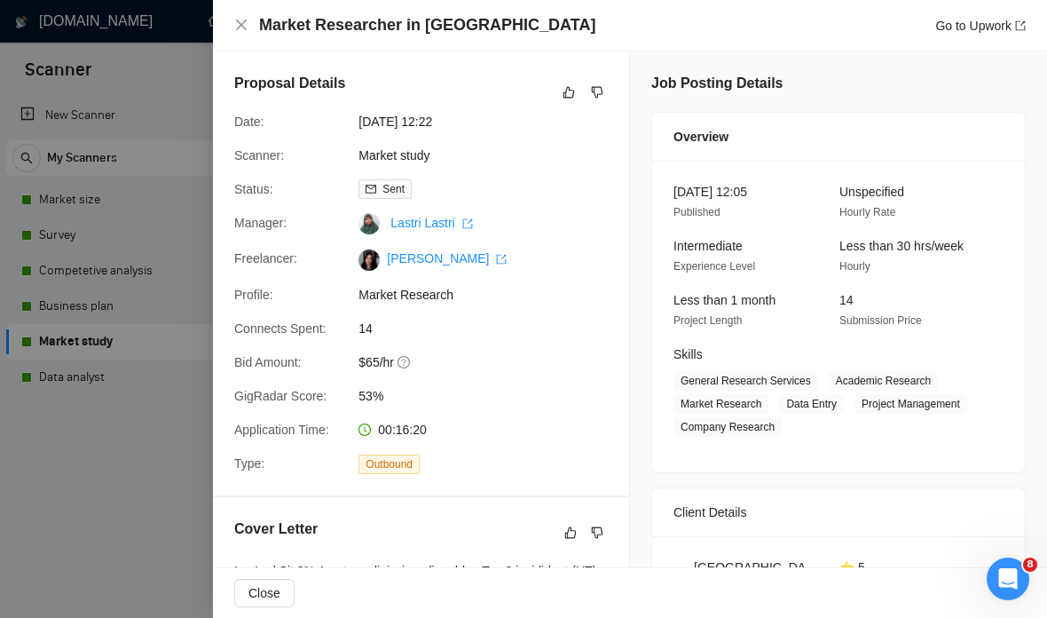
click at [222, 32] on div "Market Researcher in [GEOGRAPHIC_DATA] Go to Upwork" at bounding box center [630, 25] width 834 height 51
click at [240, 21] on icon "close" at bounding box center [241, 25] width 14 height 14
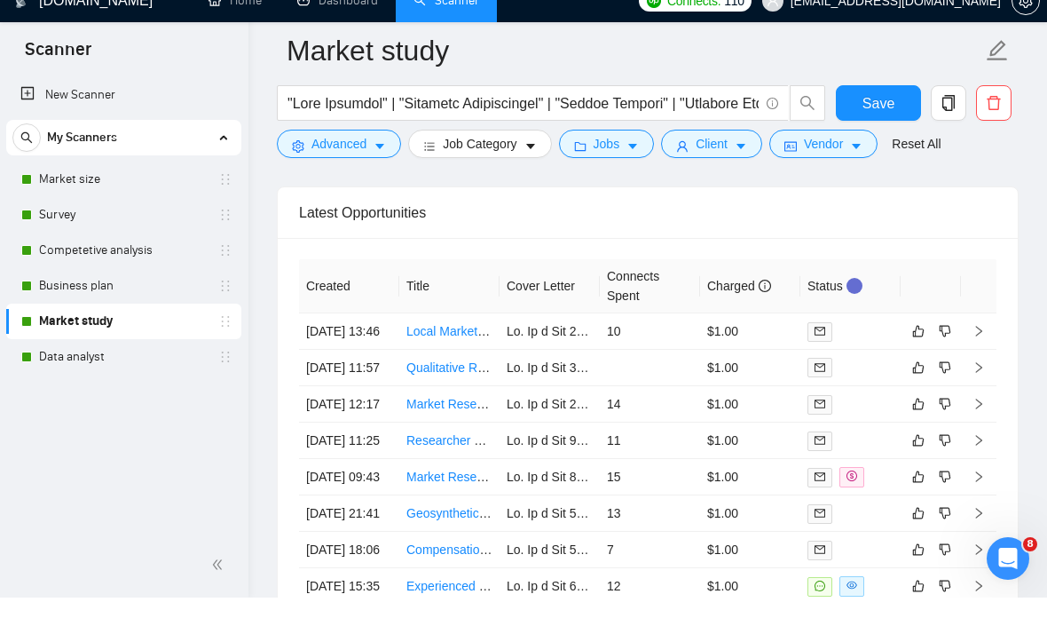
scroll to position [7388, 0]
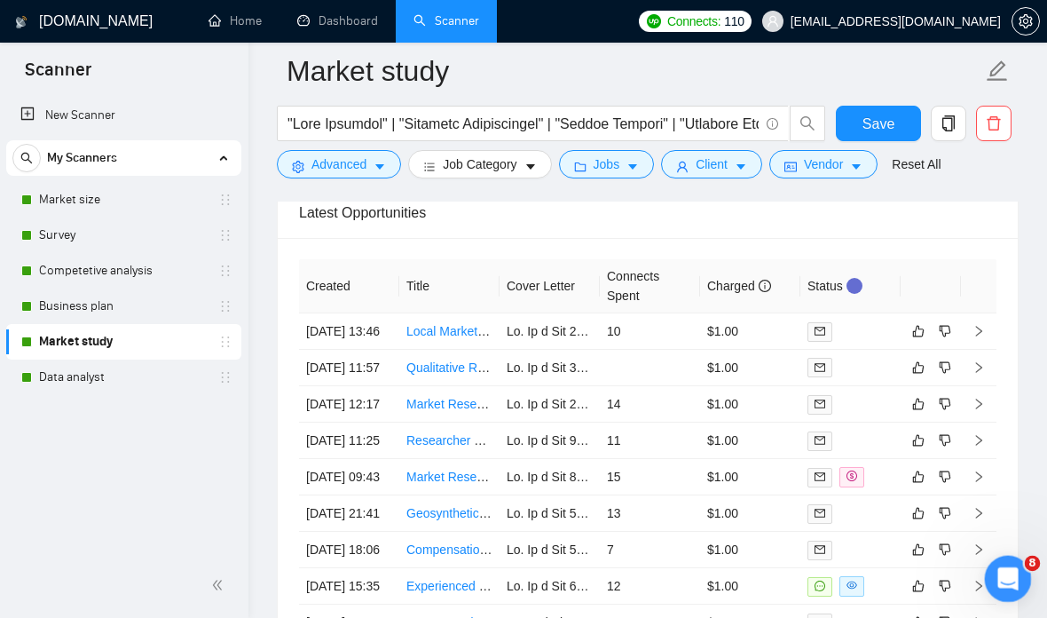
click at [991, 563] on div "Open Intercom Messenger" at bounding box center [1005, 576] width 59 height 59
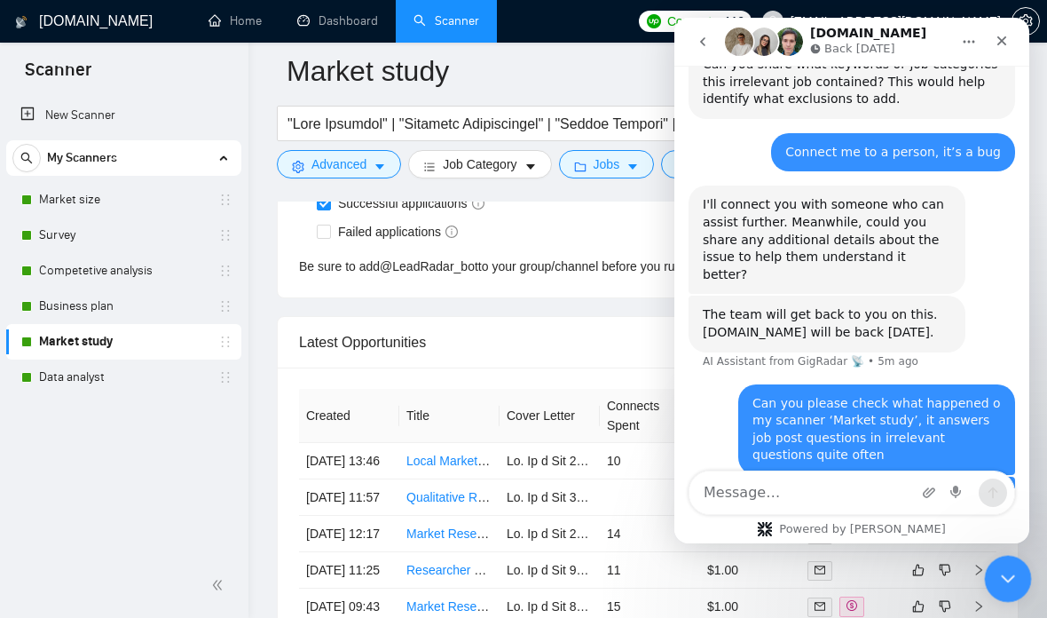
scroll to position [1662, 0]
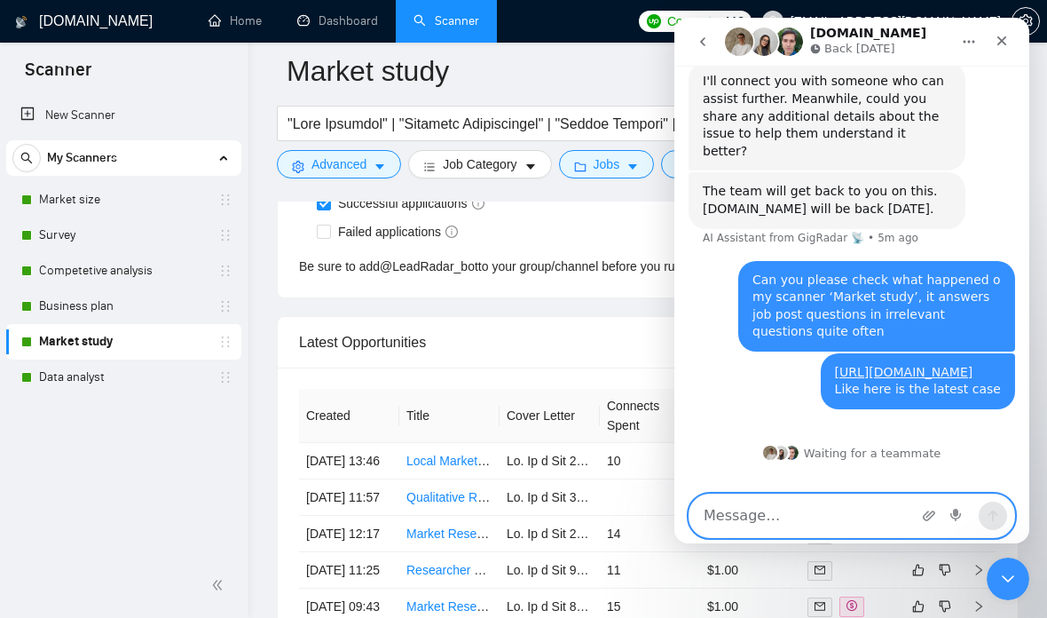
click at [737, 494] on textarea "Message…" at bounding box center [851, 515] width 325 height 43
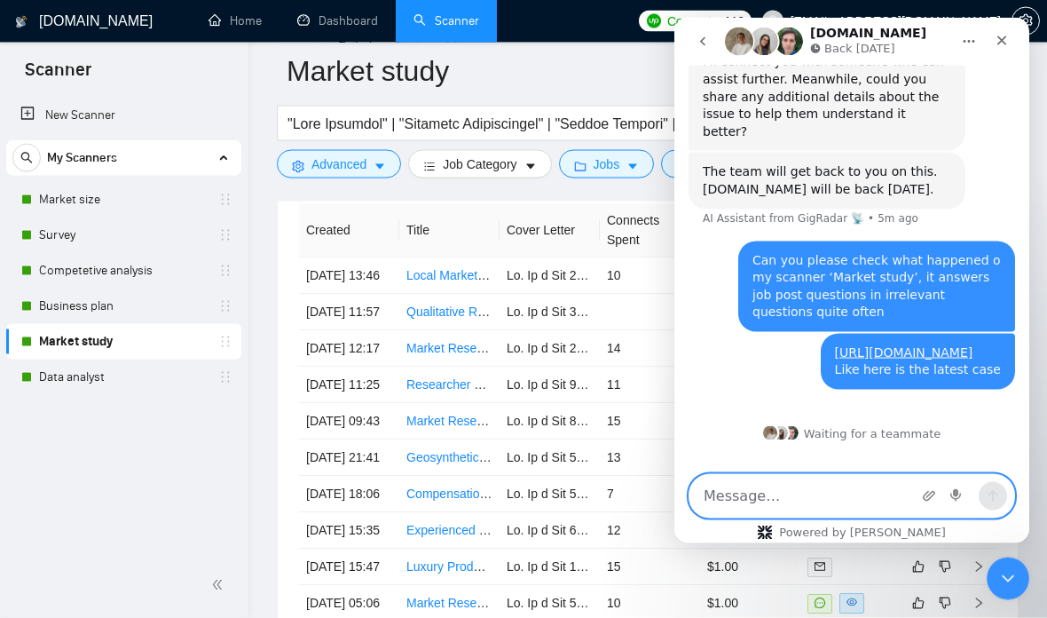
scroll to position [7728, 0]
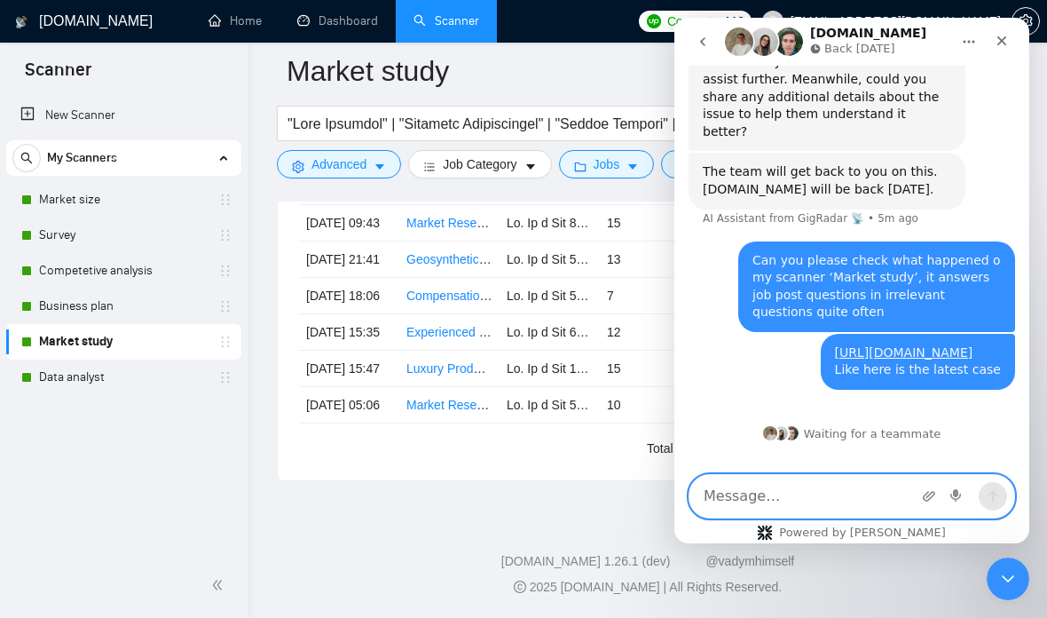
click at [730, 501] on textarea "Message…" at bounding box center [851, 496] width 325 height 43
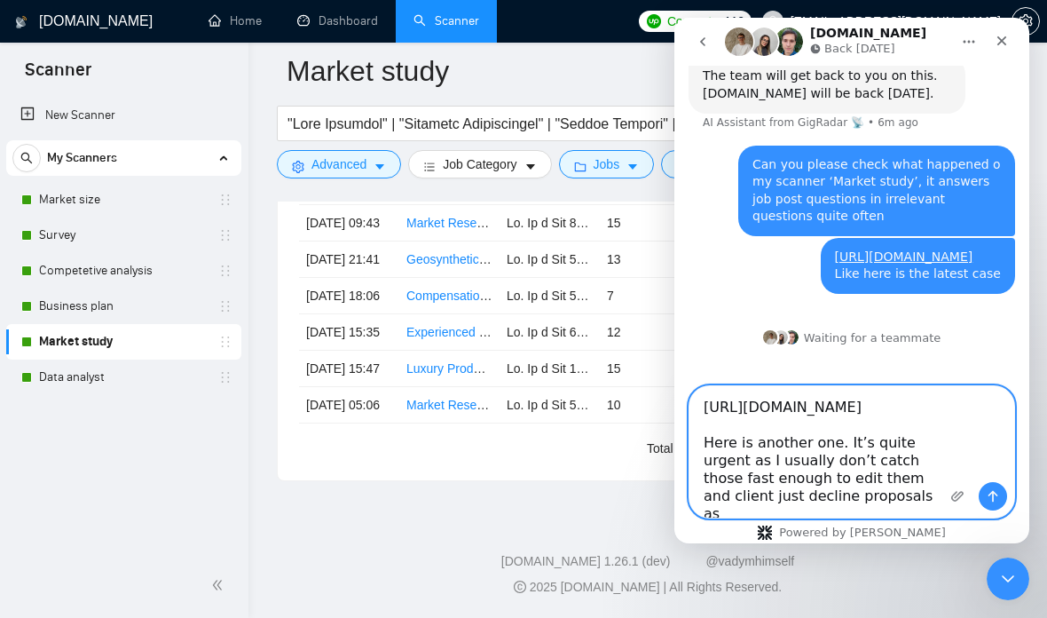
scroll to position [1769, 0]
type textarea "[URL][DOMAIN_NAME] Here is another one. It’s quite urgent as I usually don’t ca…"
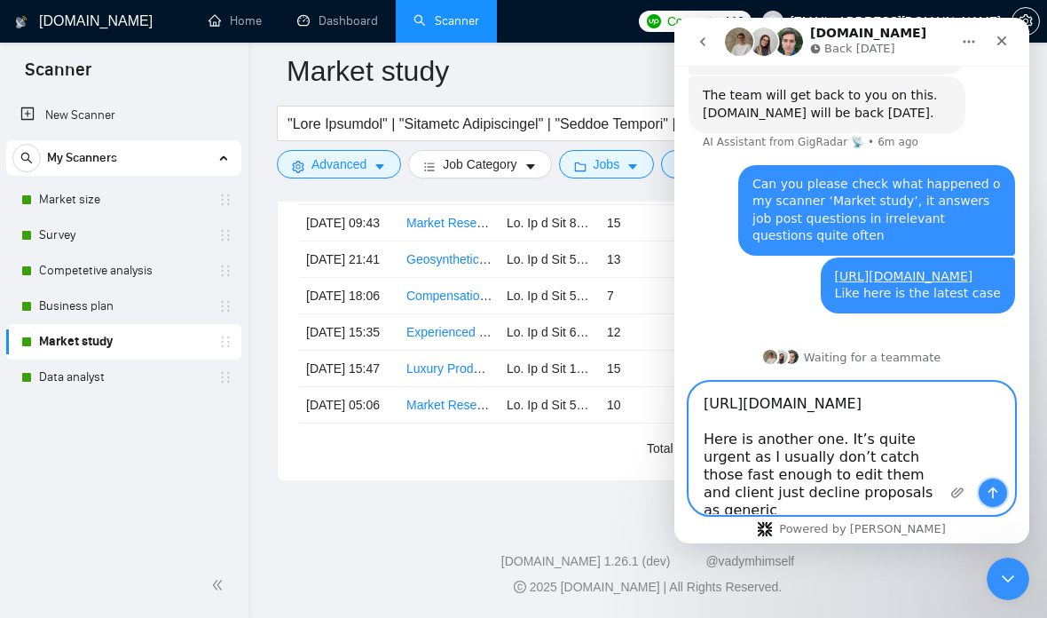
click at [1001, 492] on button "Send a message…" at bounding box center [993, 492] width 28 height 28
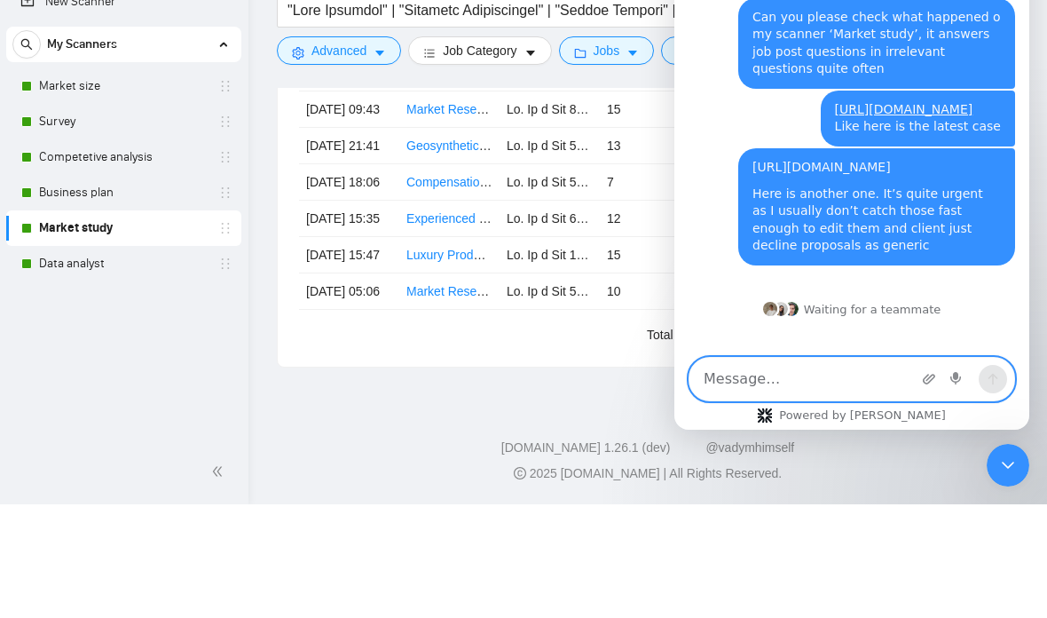
scroll to position [1795, 0]
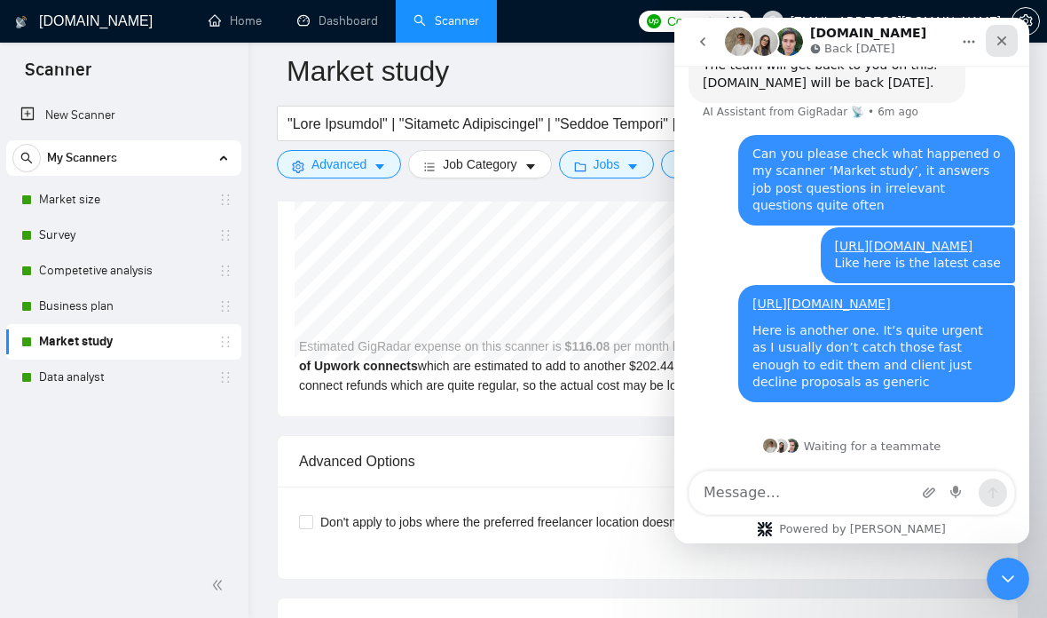
click at [1001, 40] on icon "Close" at bounding box center [1002, 41] width 10 height 10
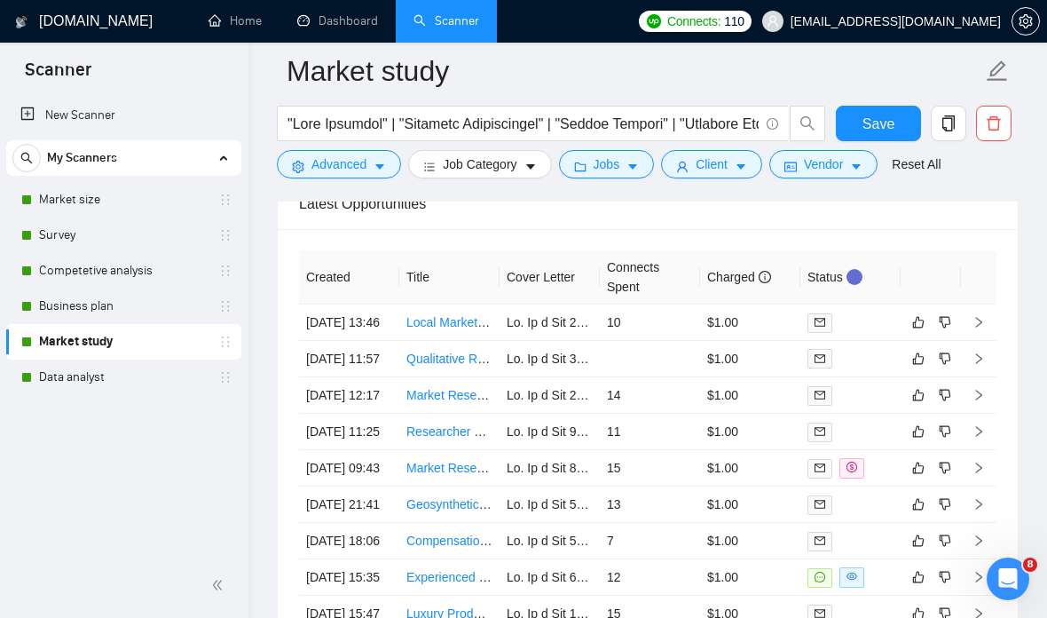
scroll to position [7398, 0]
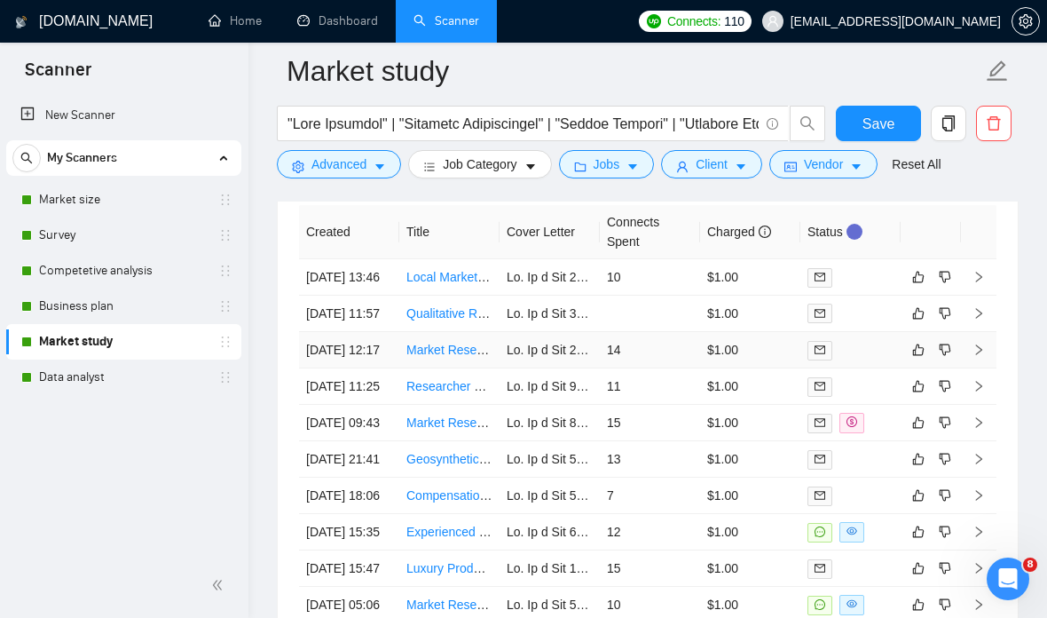
click at [607, 368] on td "14" at bounding box center [650, 350] width 100 height 36
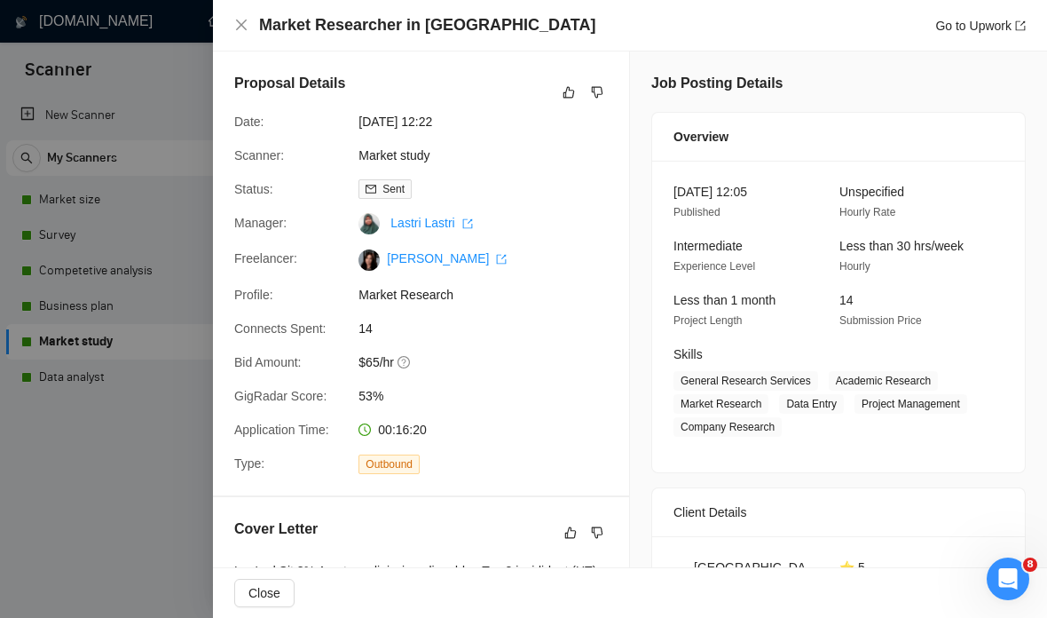
scroll to position [7539, 0]
click at [167, 488] on div at bounding box center [523, 309] width 1047 height 618
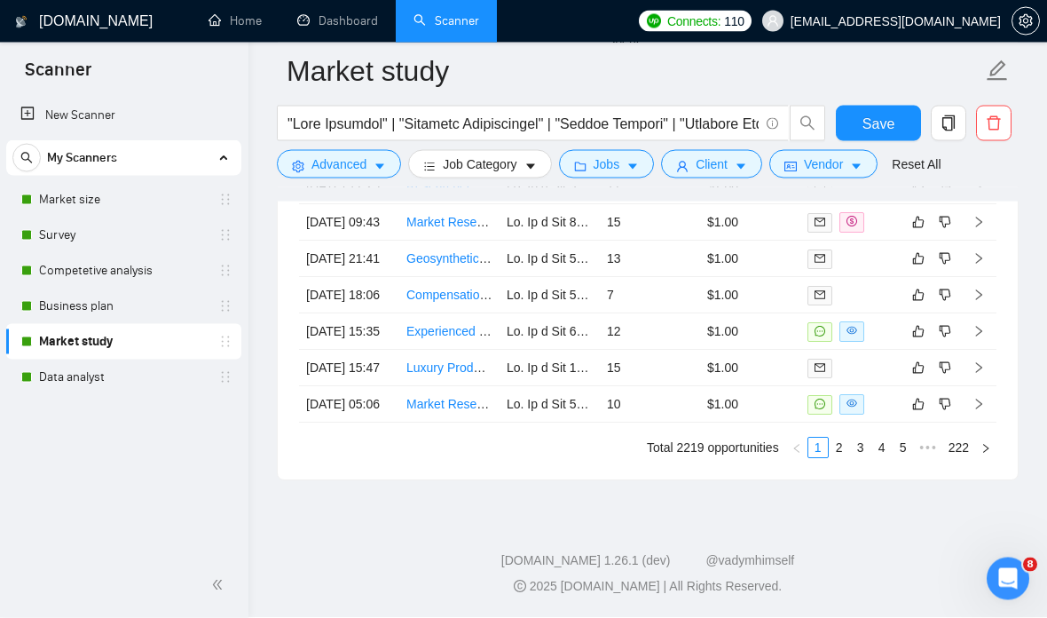
scroll to position [7664, 0]
click at [461, 303] on link "Compensation Data Research for Canadian Technology Market" at bounding box center [580, 295] width 349 height 14
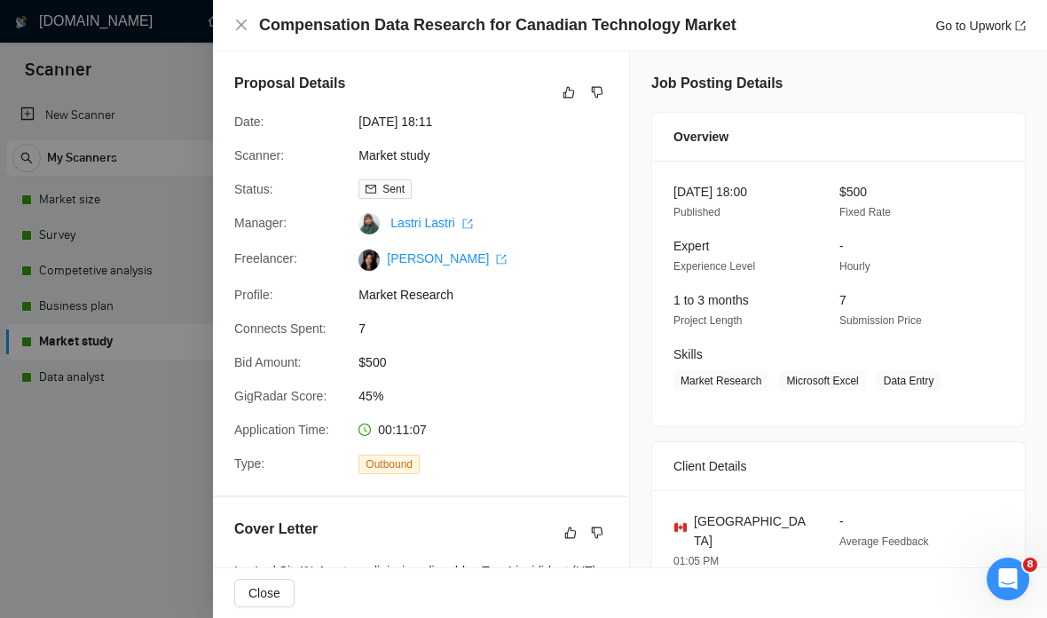
click at [169, 525] on div at bounding box center [523, 309] width 1047 height 618
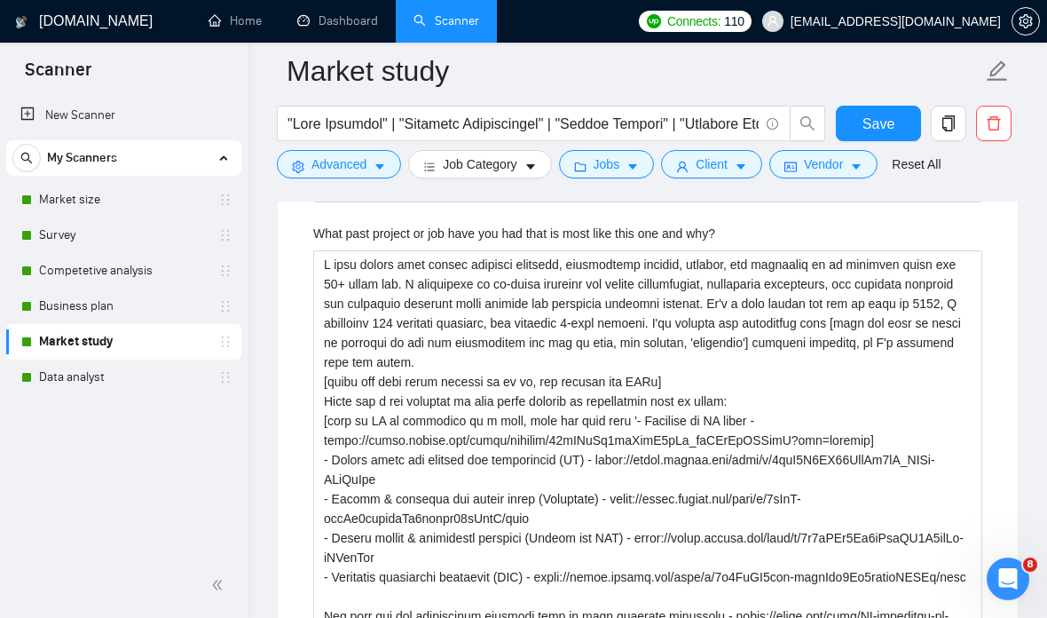
scroll to position [4261, 0]
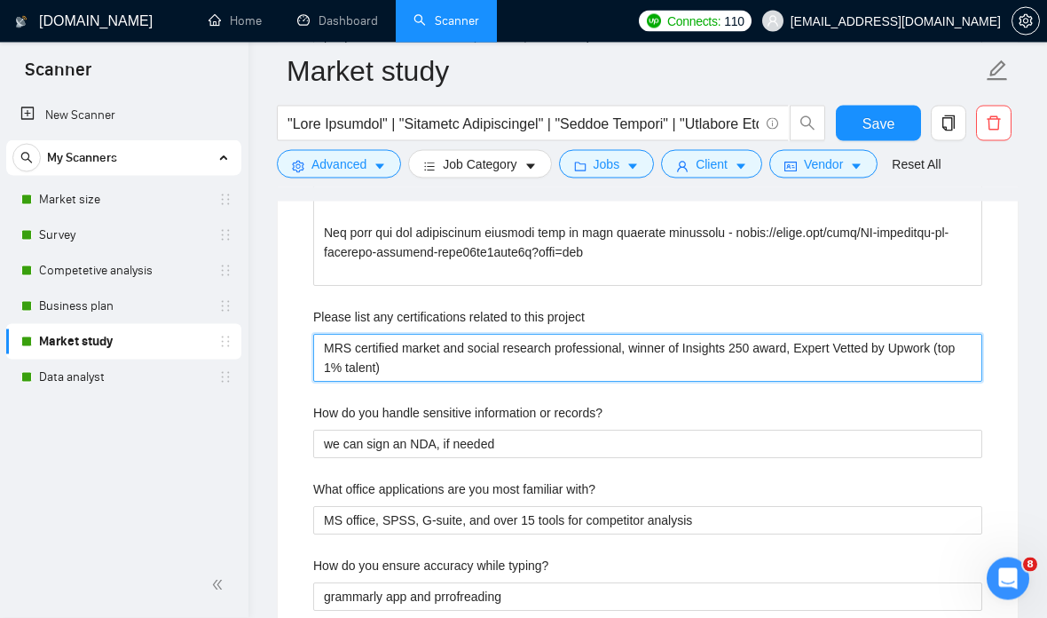
click at [619, 353] on project "MRS certified market and social research professional, winner of Insights 250 a…" at bounding box center [647, 359] width 669 height 48
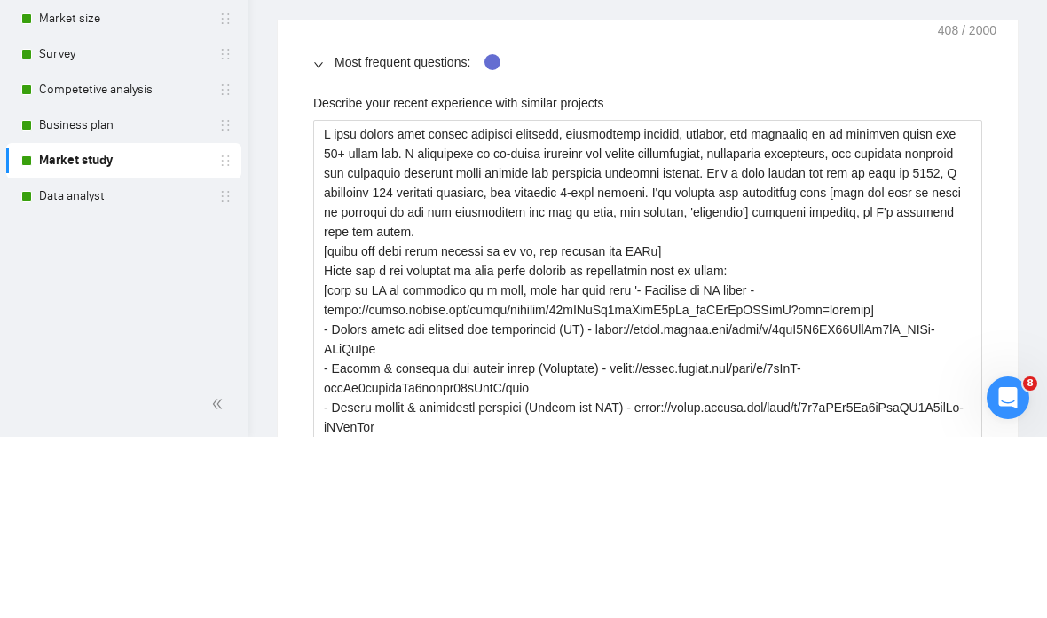
scroll to position [2837, 0]
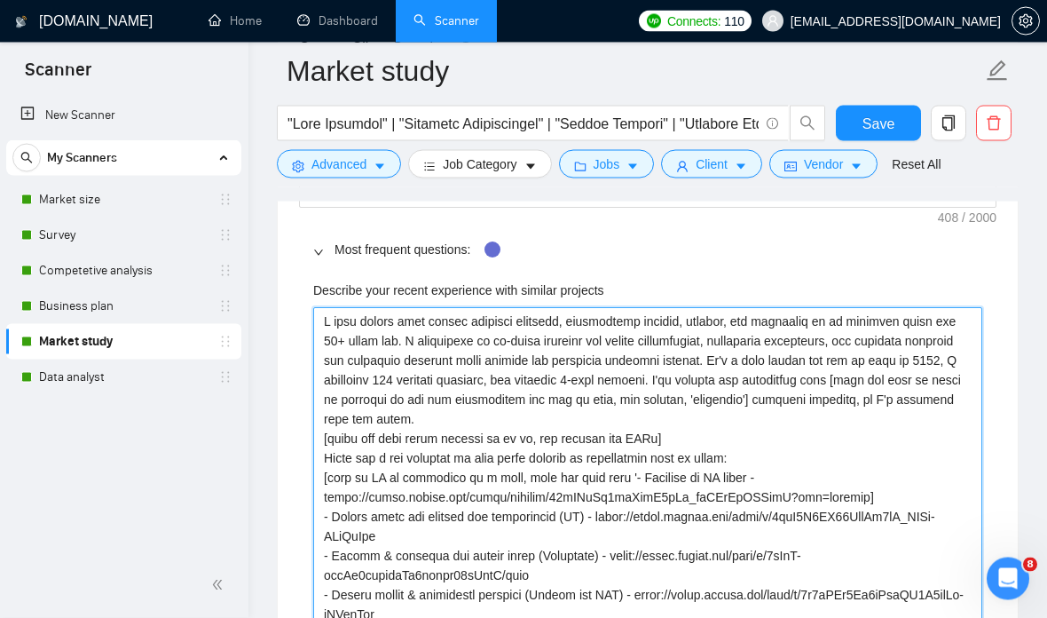
click at [690, 409] on projects "Describe your recent experience with similar projects" at bounding box center [647, 517] width 669 height 419
type projects "I have worked with market research projects, feasibility studies, surveys, and …"
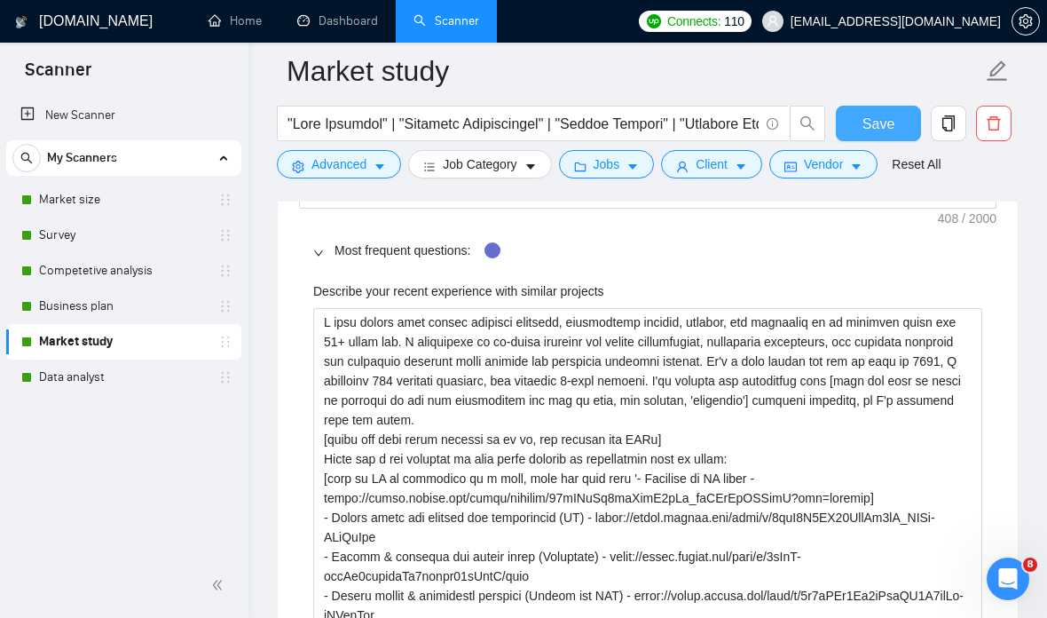
click at [886, 124] on span "Save" at bounding box center [879, 124] width 32 height 22
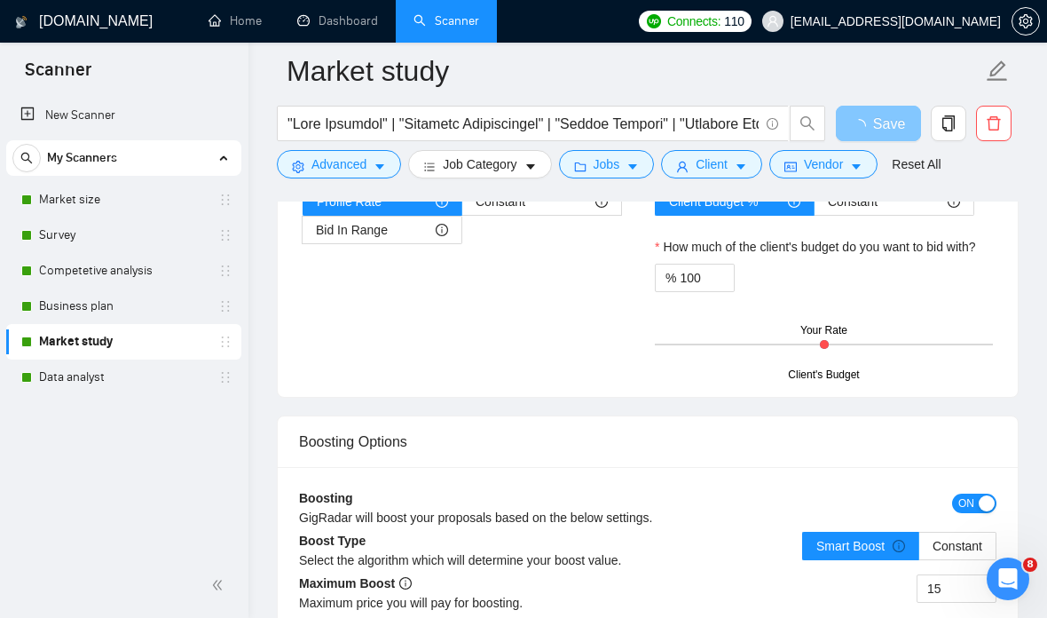
scroll to position [2838, 0]
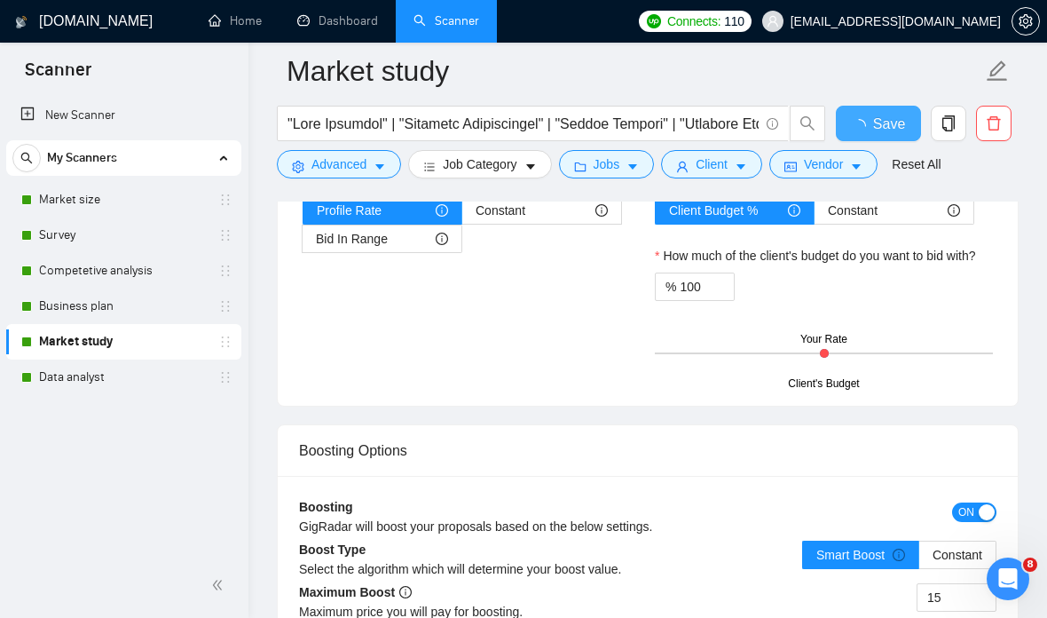
checkbox input "true"
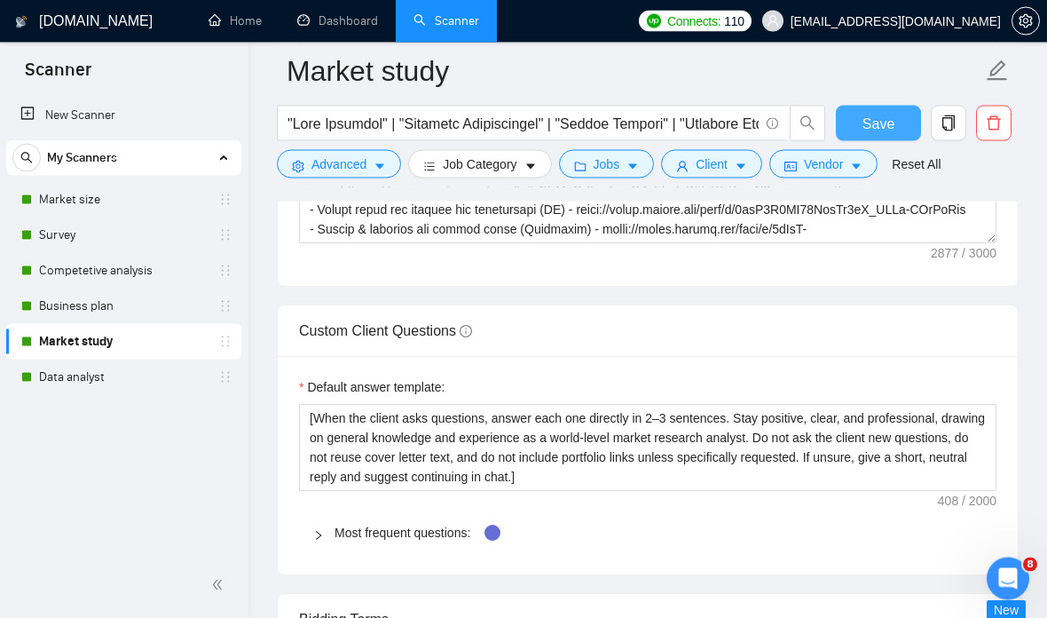
scroll to position [2591, 0]
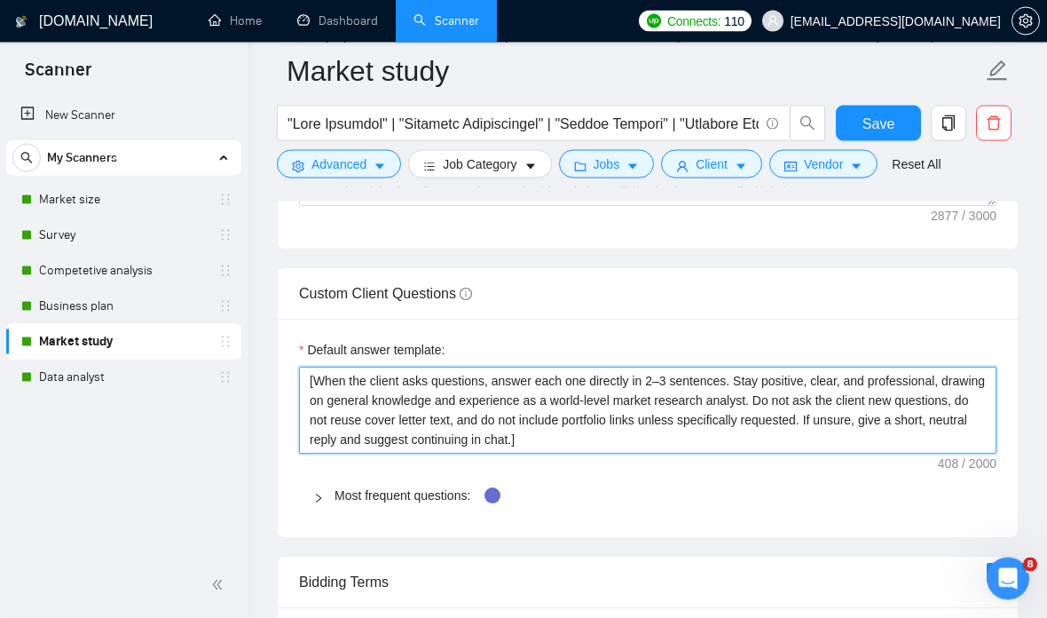
click at [615, 437] on textarea "[When the client asks questions, answer each one directly in 2–3 sentences. Sta…" at bounding box center [647, 410] width 697 height 87
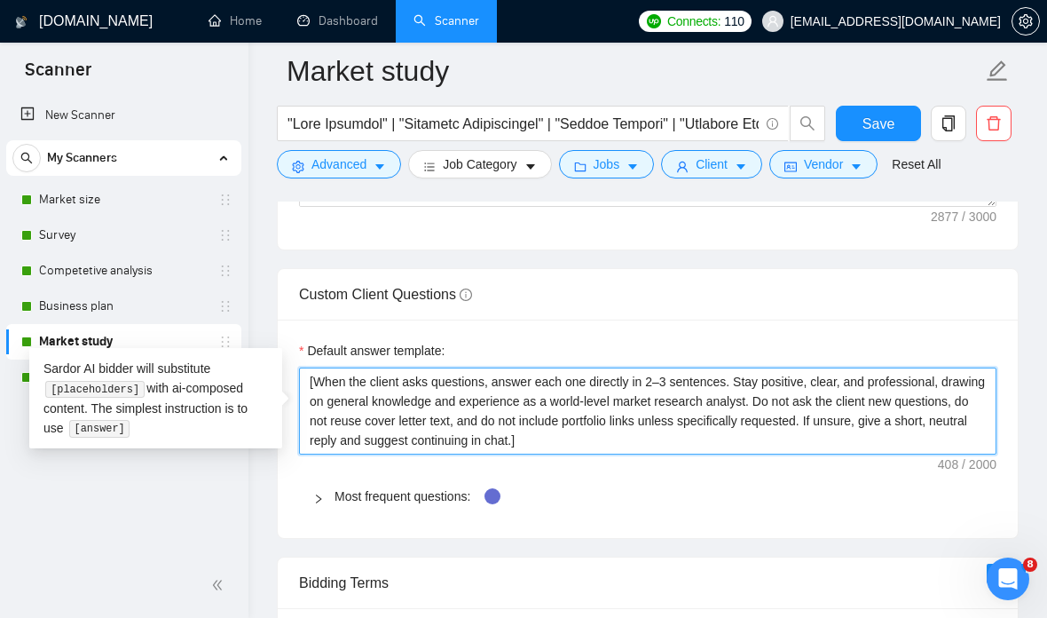
type textarea "[When the client asks questions, answer each one directly in 2–3 sentences. Sta…"
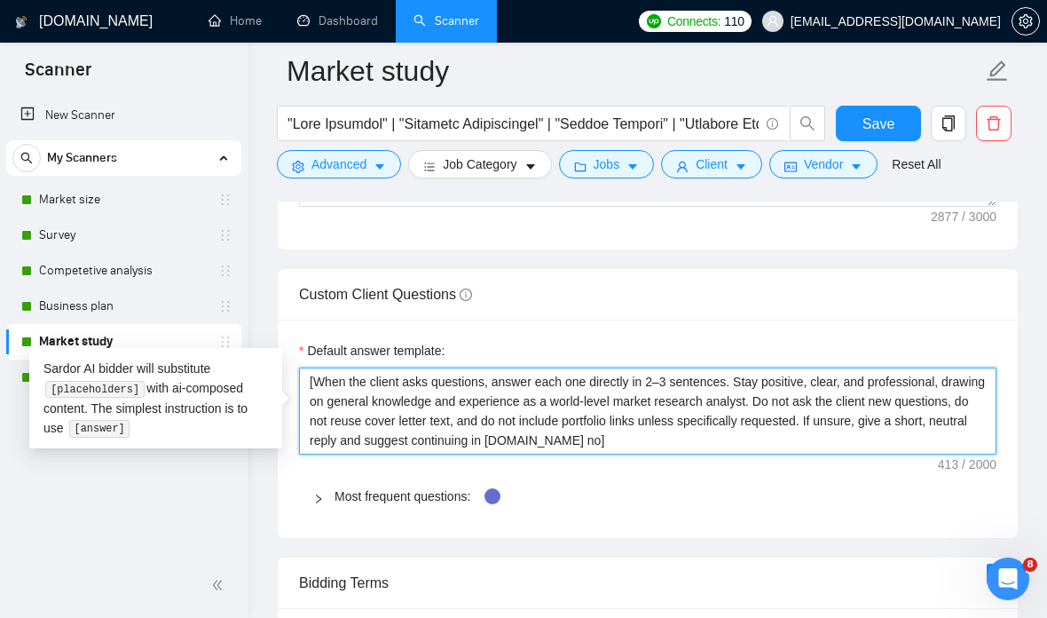
type textarea "[When the client asks questions, answer each one directly in 2–3 sentences. Sta…"
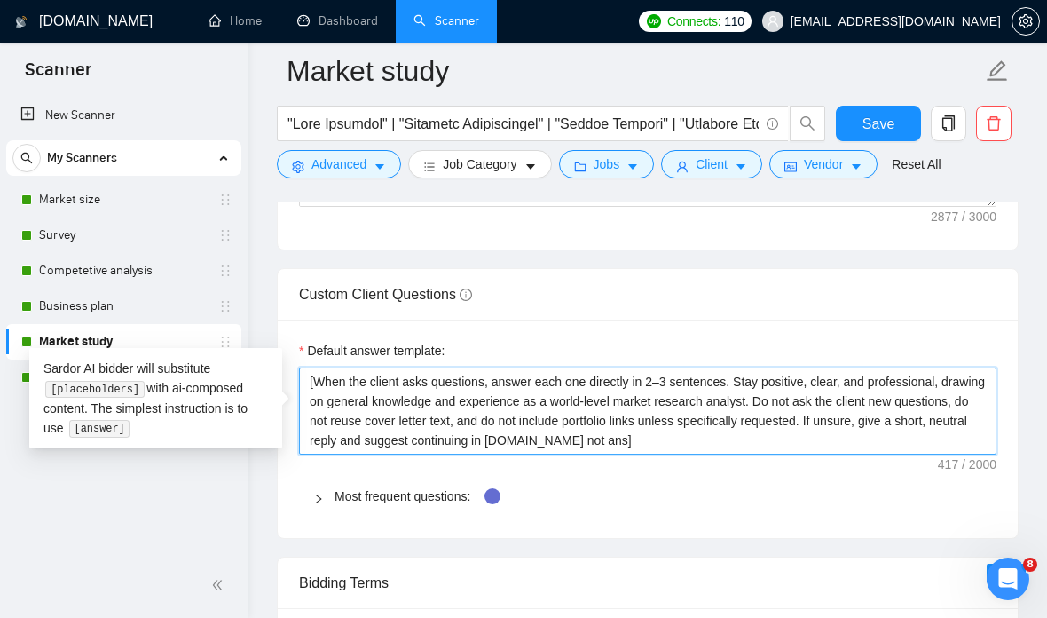
type textarea "[When the client asks questions, answer each one directly in 2–3 sentences. Sta…"
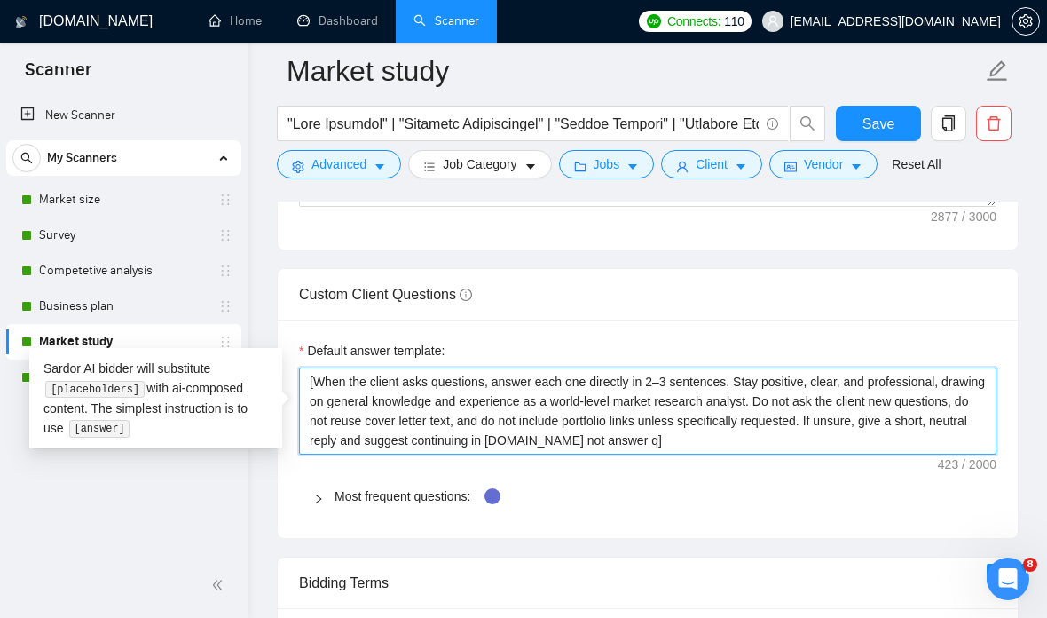
type textarea "[When the client asks questions, answer each one directly in 2–3 sentences. Sta…"
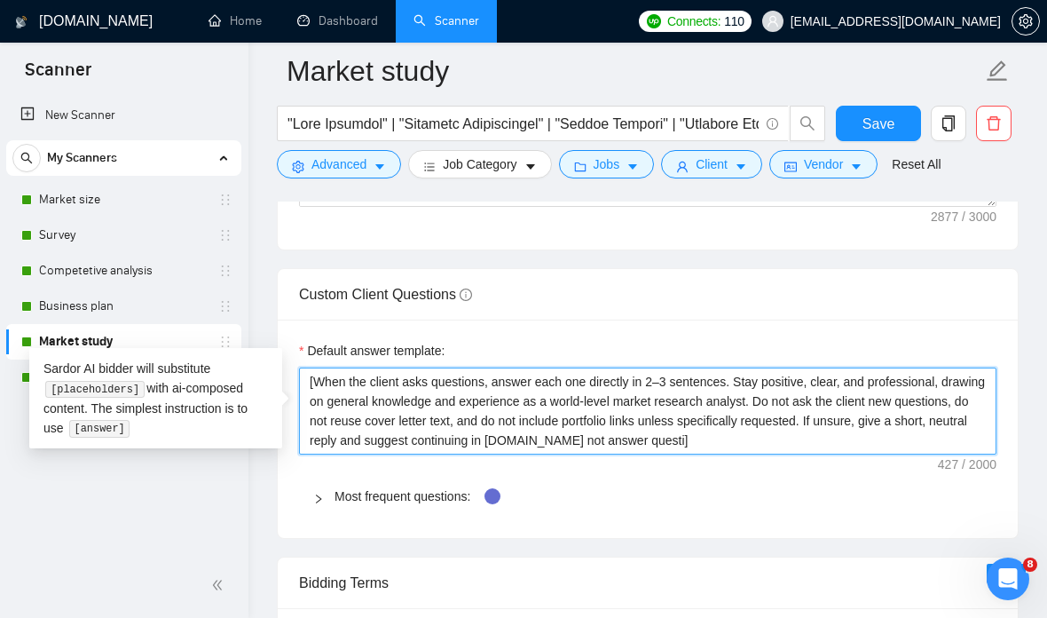
type textarea "[When the client asks questions, answer each one directly in 2–3 sentences. Sta…"
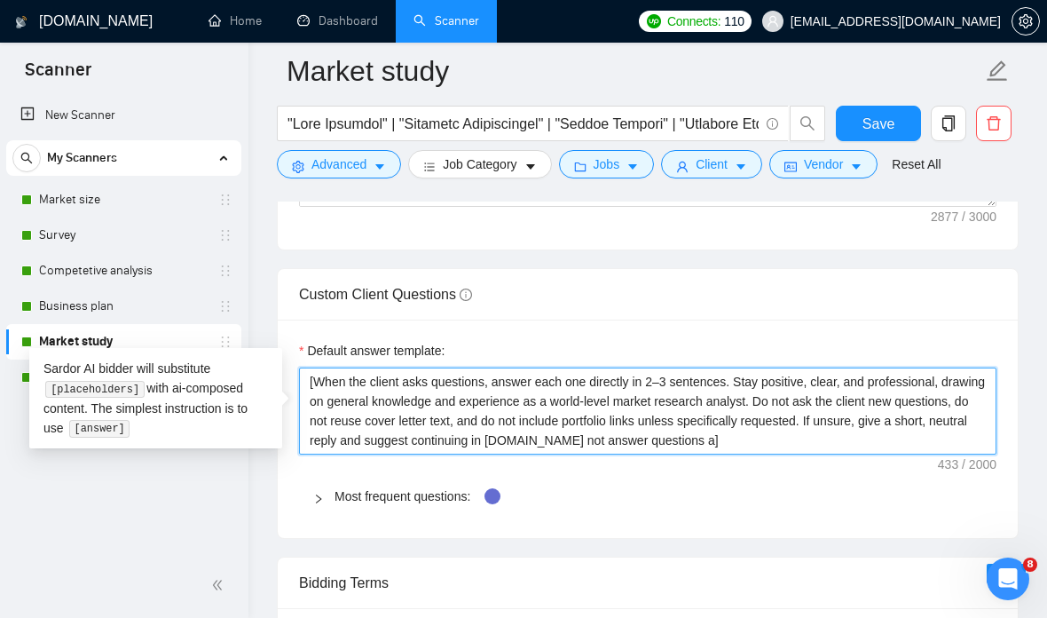
type textarea "[When the client asks questions, answer each one directly in 2–3 sentences. Sta…"
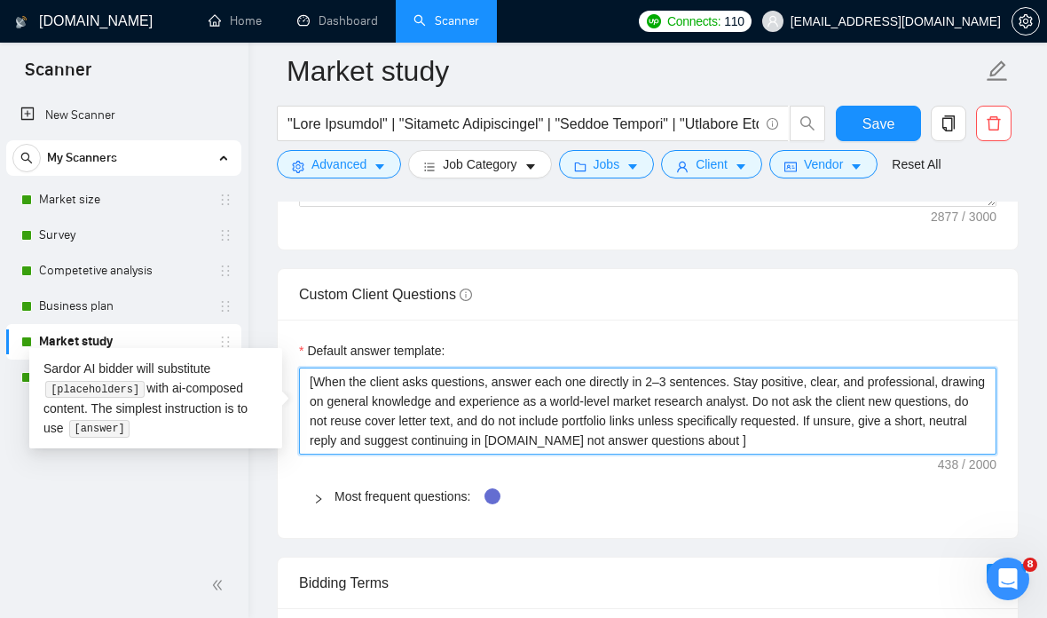
type textarea "[When the client asks questions, answer each one directly in 2–3 sentences. Sta…"
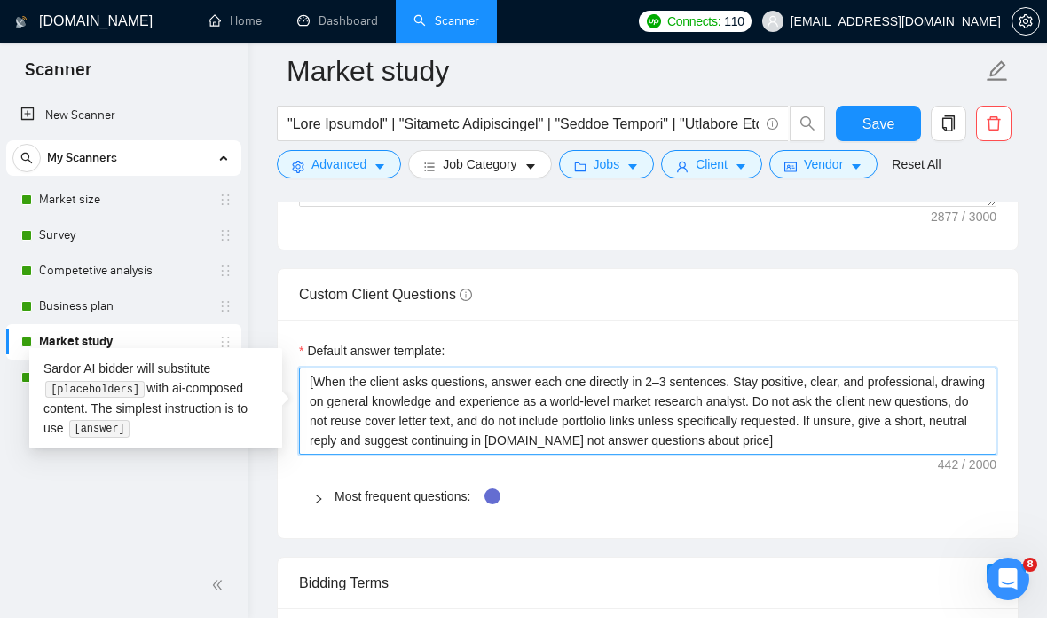
type textarea "[When the client asks questions, answer each one directly in 2–3 sentences. Sta…"
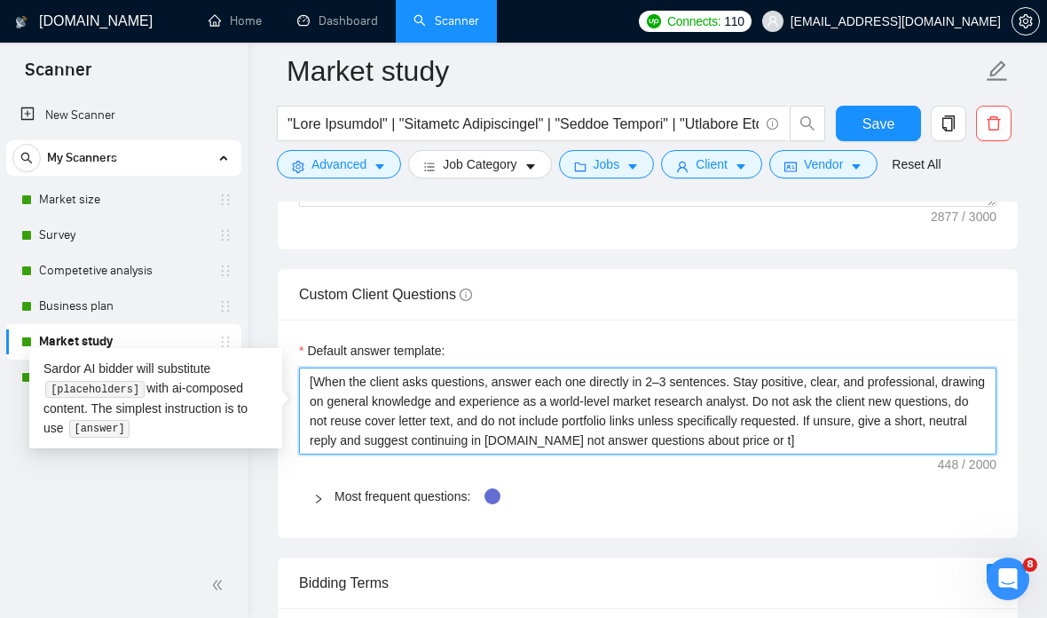
type textarea "[When the client asks questions, answer each one directly in 2–3 sentences. Sta…"
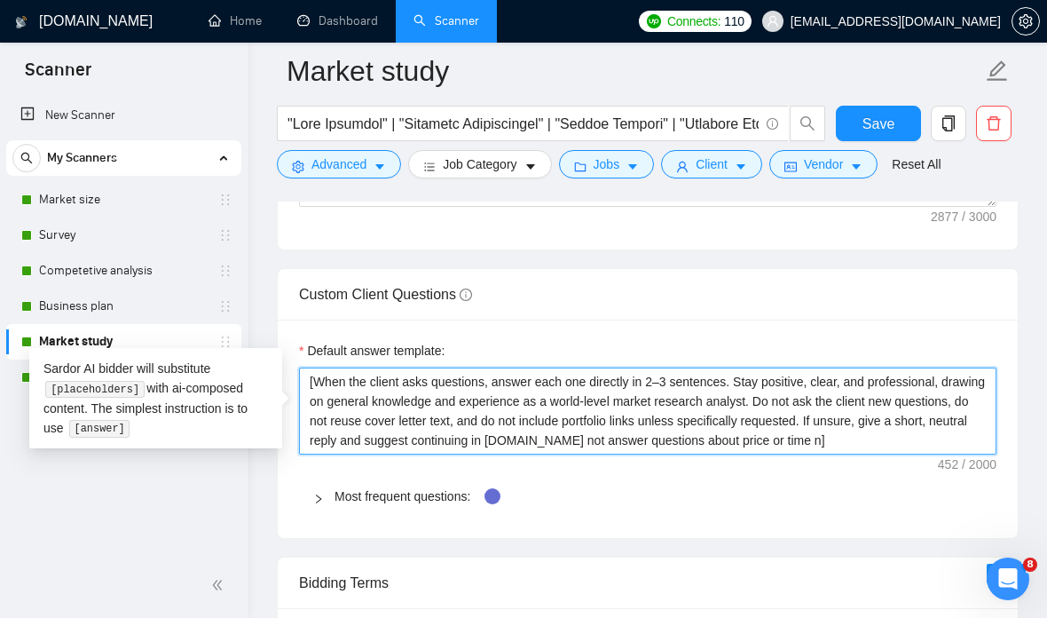
type textarea "[When the client asks questions, answer each one directly in 2–3 sentences. Sta…"
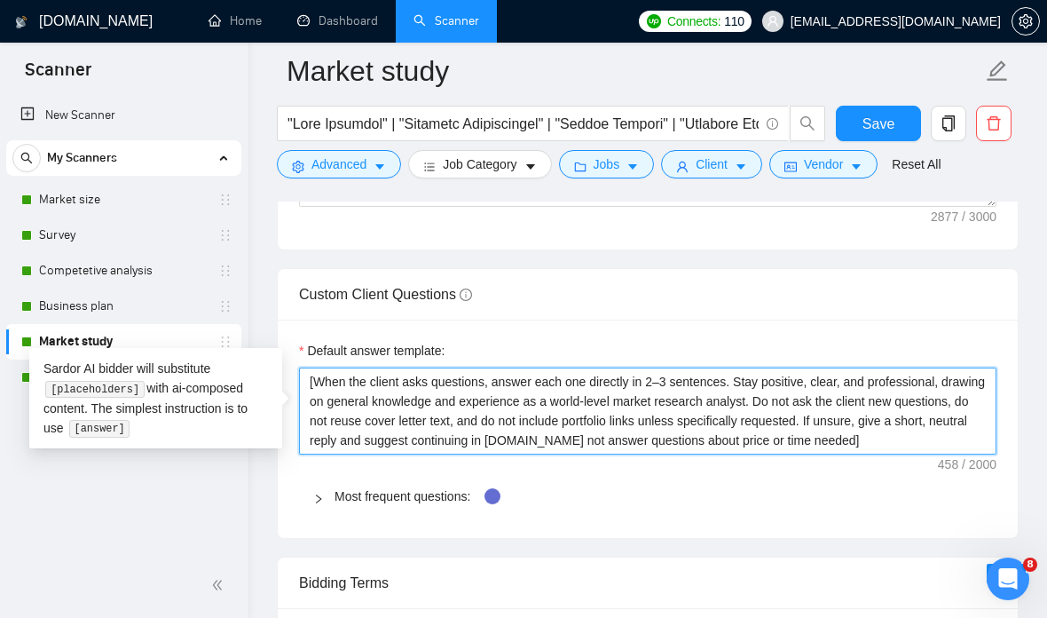
click at [645, 440] on textarea "[When the client asks questions, answer each one directly in 2–3 sentences. Sta…" at bounding box center [647, 410] width 697 height 87
type textarea "[When the client asks questions, answer each one directly in 2–3 sentences. Sta…"
click at [934, 423] on textarea "[When the client asks questions, answer each one directly in 2–3 sentences. Sta…" at bounding box center [647, 410] width 697 height 87
type textarea "[When the client asks questions, answer each one directly in 2–3 sentences. Sta…"
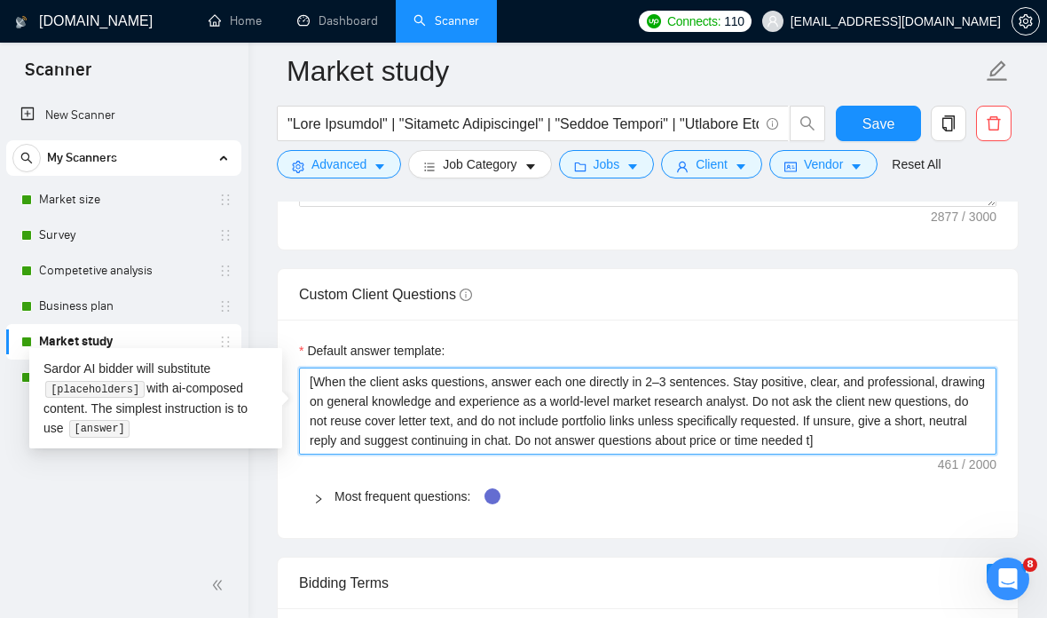
type textarea "[When the client asks questions, answer each one directly in 2–3 sentences. Sta…"
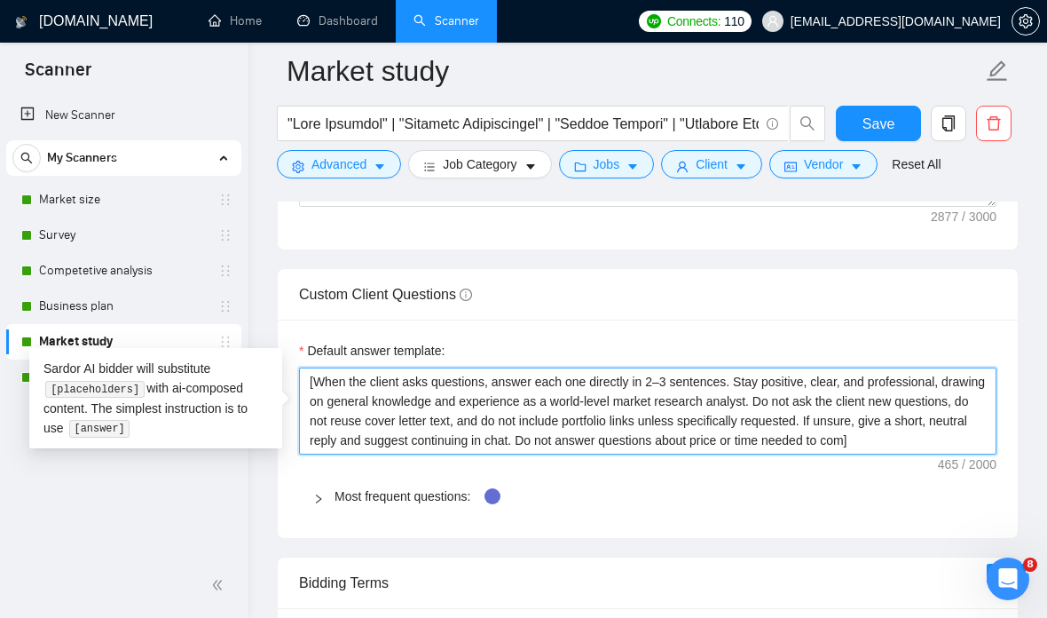
type textarea "[When the client asks questions, answer each one directly in 2–3 sentences. Sta…"
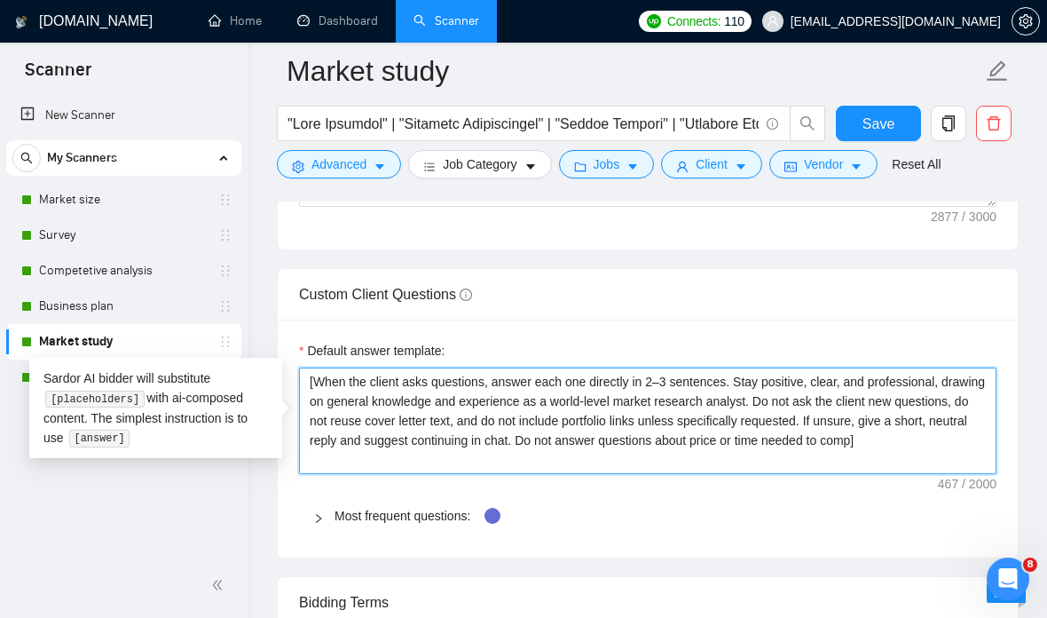
type textarea "[When the client asks questions, answer each one directly in 2–3 sentences. Sta…"
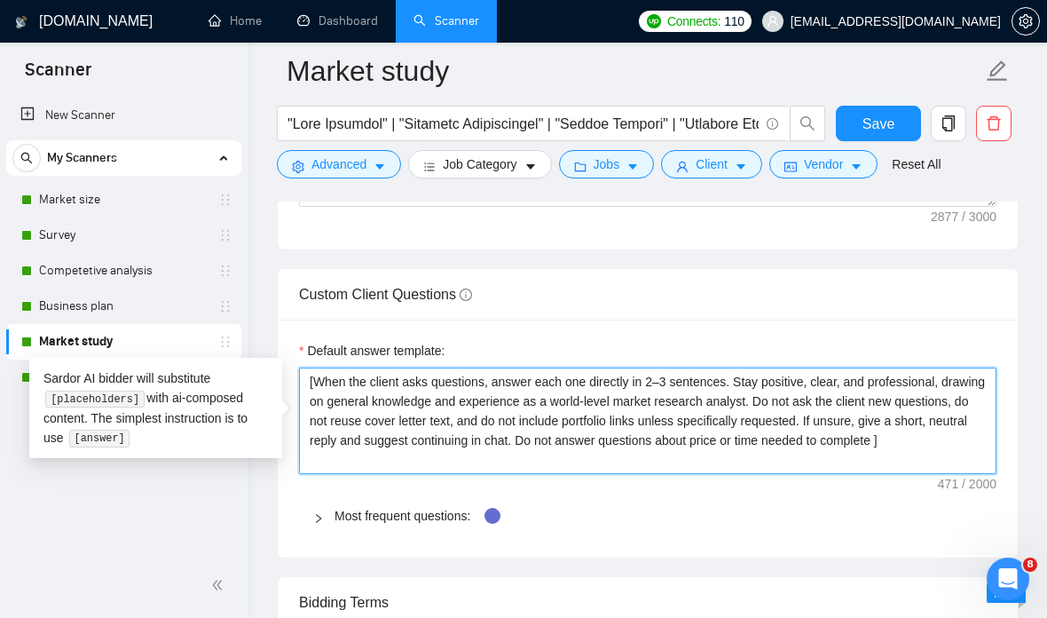
type textarea "[When the client asks questions, answer each one directly in 2–3 sentences. Sta…"
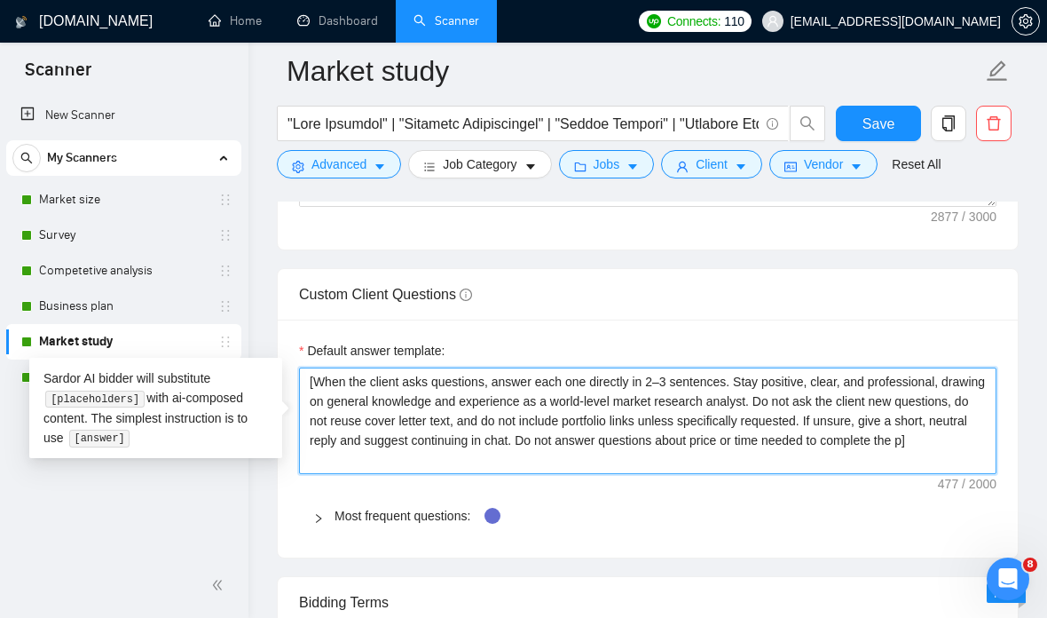
type textarea "[When the client asks questions, answer each one directly in 2–3 sentences. Sta…"
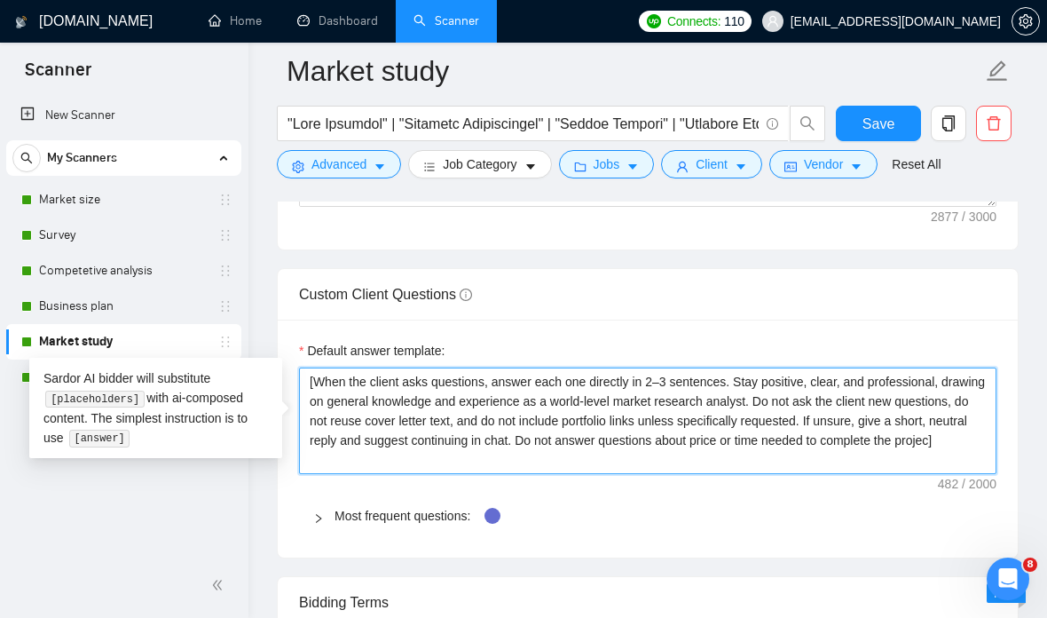
type textarea "[When the client asks questions, answer each one directly in 2–3 sentences. Sta…"
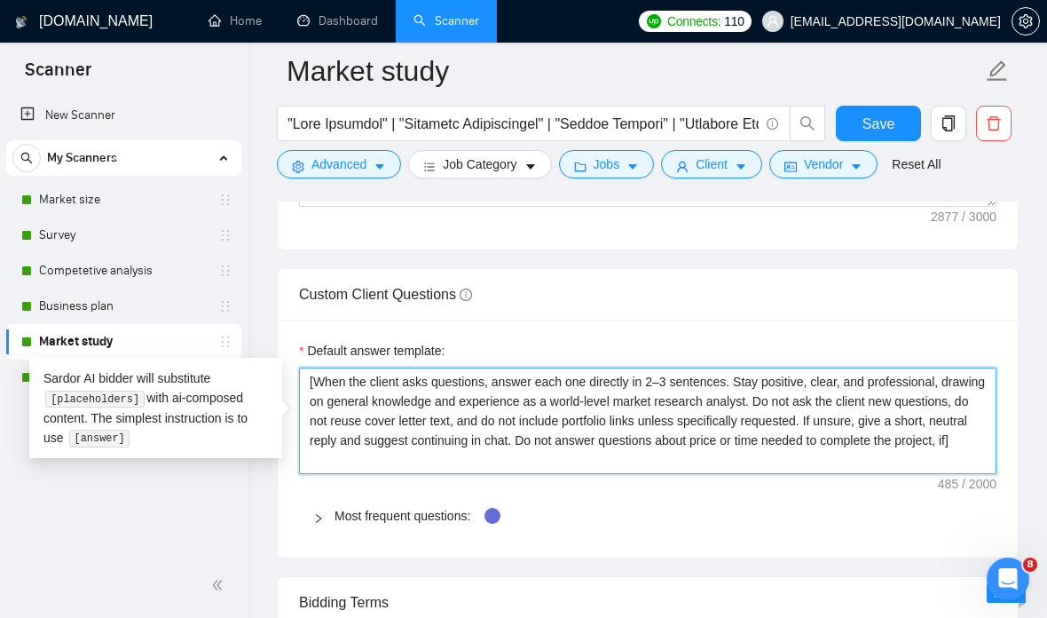
type textarea "[When the client asks questions, answer each one directly in 2–3 sentences. Sta…"
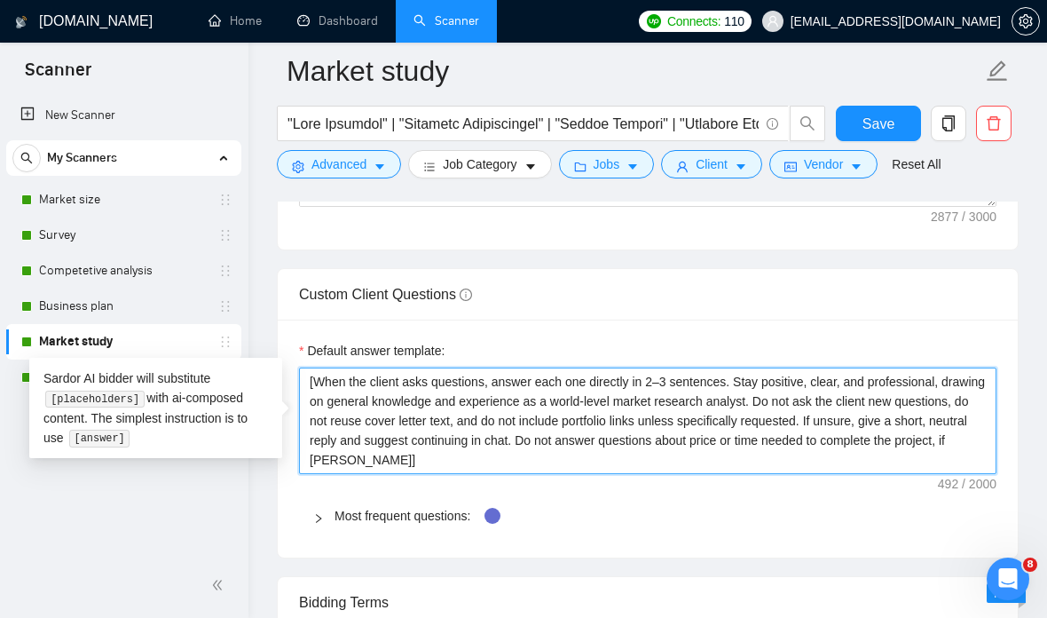
type textarea "[When the client asks questions, answer each one directly in 2–3 sentences. Sta…"
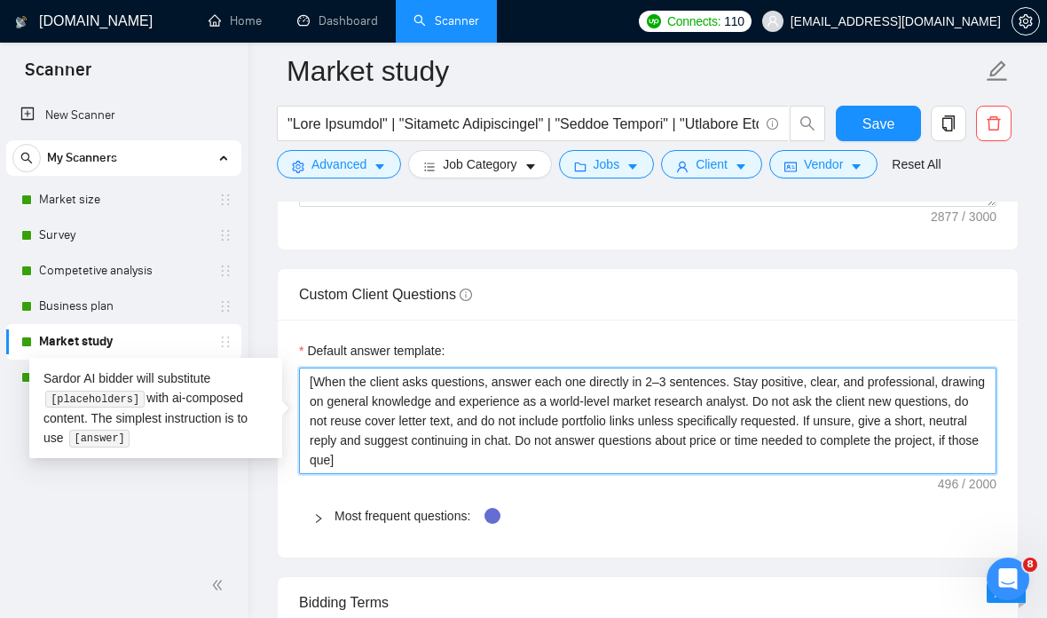
type textarea "[When the client asks questions, answer each one directly in 2–3 sentences. Sta…"
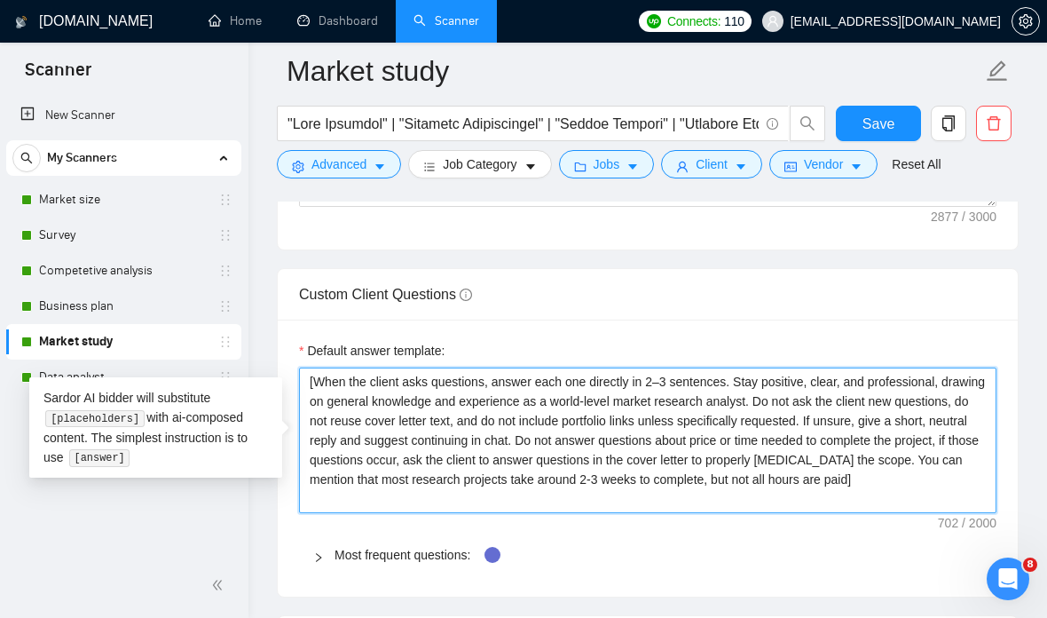
click at [321, 468] on textarea "[When the client asks questions, answer each one directly in 2–3 sentences. Sta…" at bounding box center [647, 440] width 697 height 146
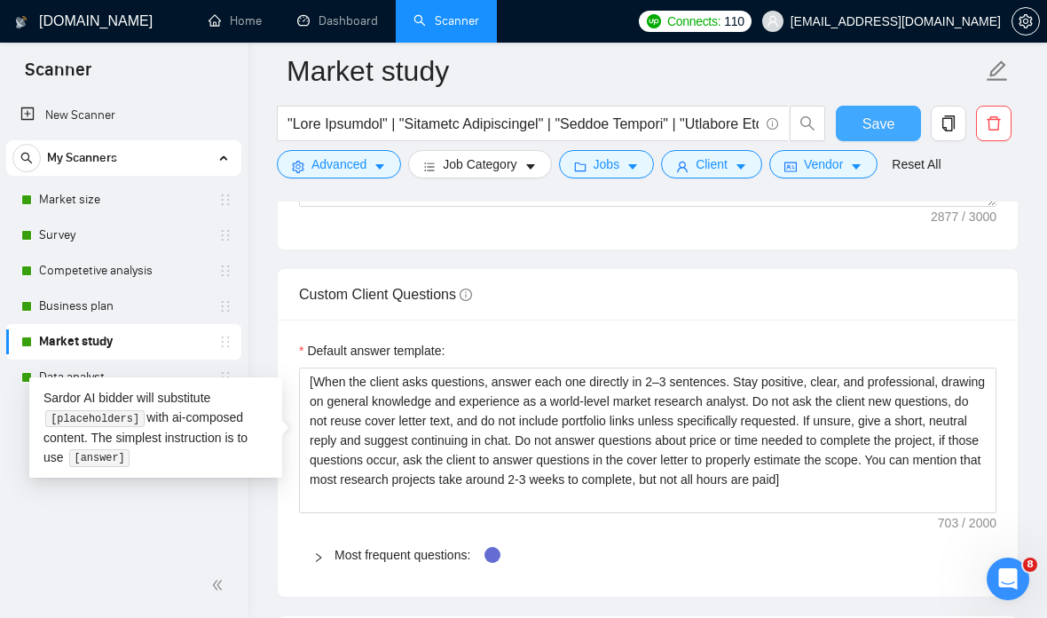
click at [869, 129] on span "Save" at bounding box center [879, 124] width 32 height 22
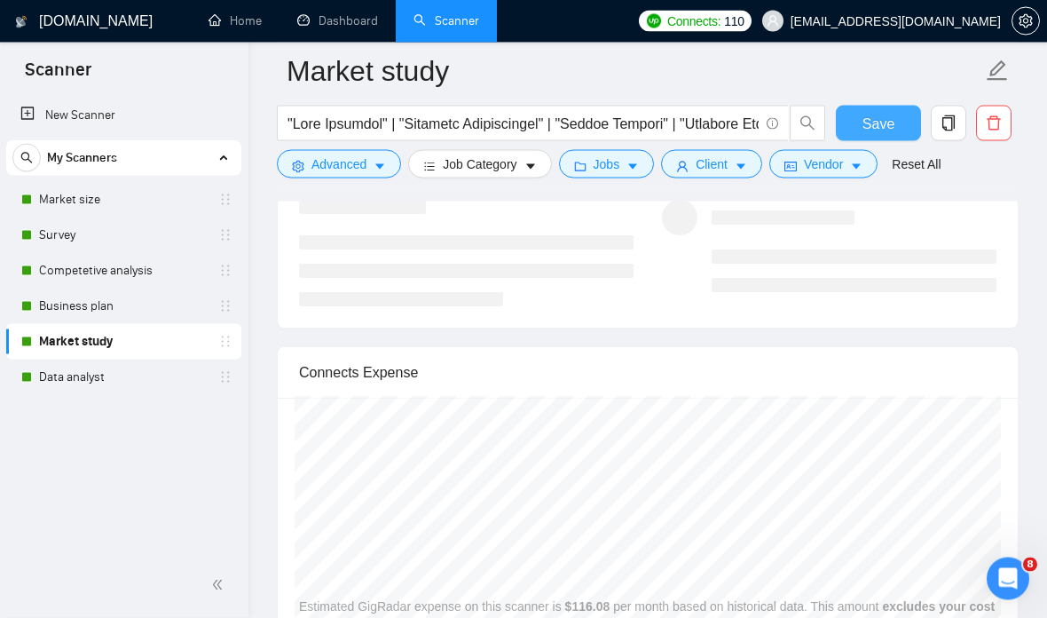
scroll to position [3936, 0]
